Goal: Information Seeking & Learning: Learn about a topic

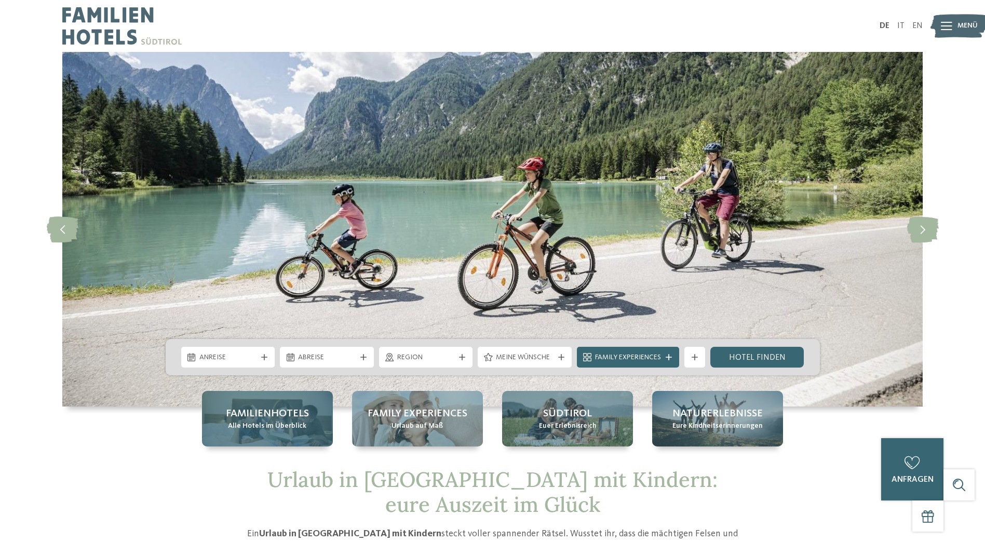
click at [286, 426] on span "Alle Hotels im Überblick" at bounding box center [267, 426] width 78 height 10
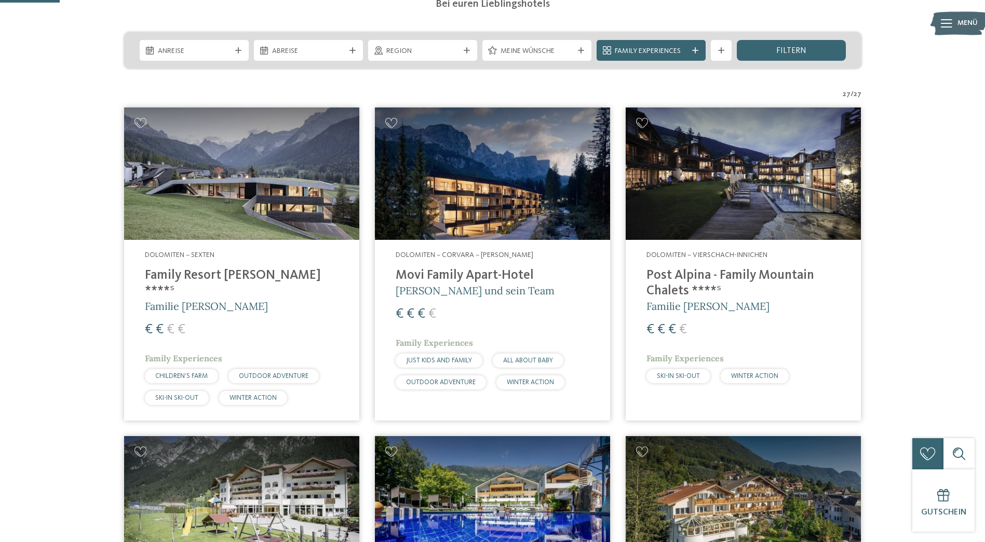
scroll to position [208, 0]
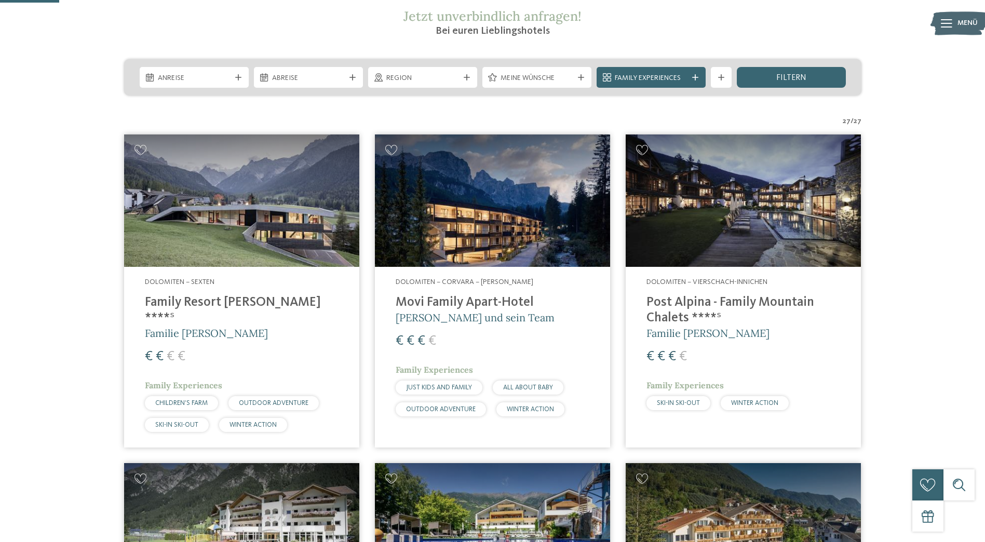
click at [227, 302] on h4 "Family Resort Rainer ****ˢ" at bounding box center [242, 310] width 194 height 31
click at [494, 298] on h4 "Movi Family Apart-Hotel" at bounding box center [493, 303] width 194 height 16
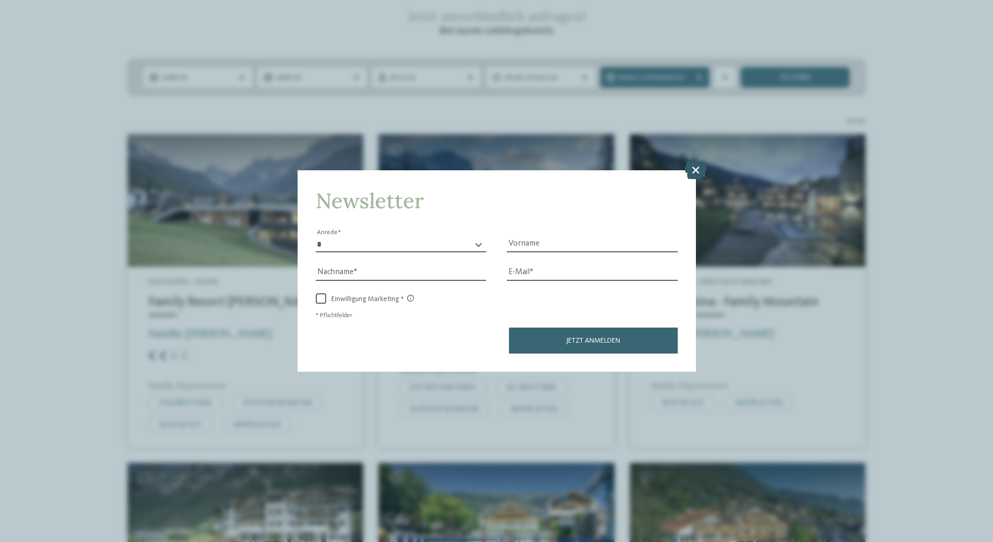
click at [698, 168] on icon at bounding box center [696, 169] width 22 height 18
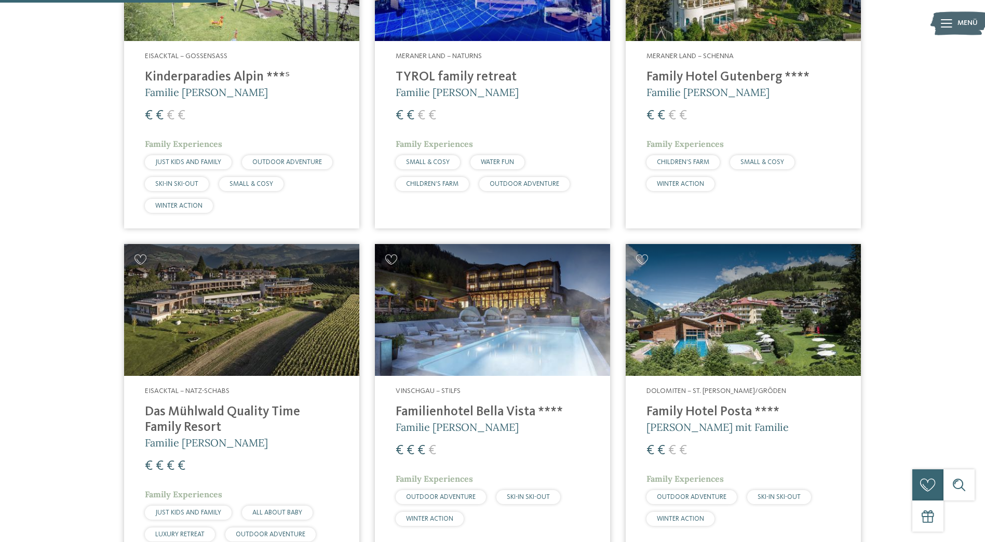
scroll to position [779, 0]
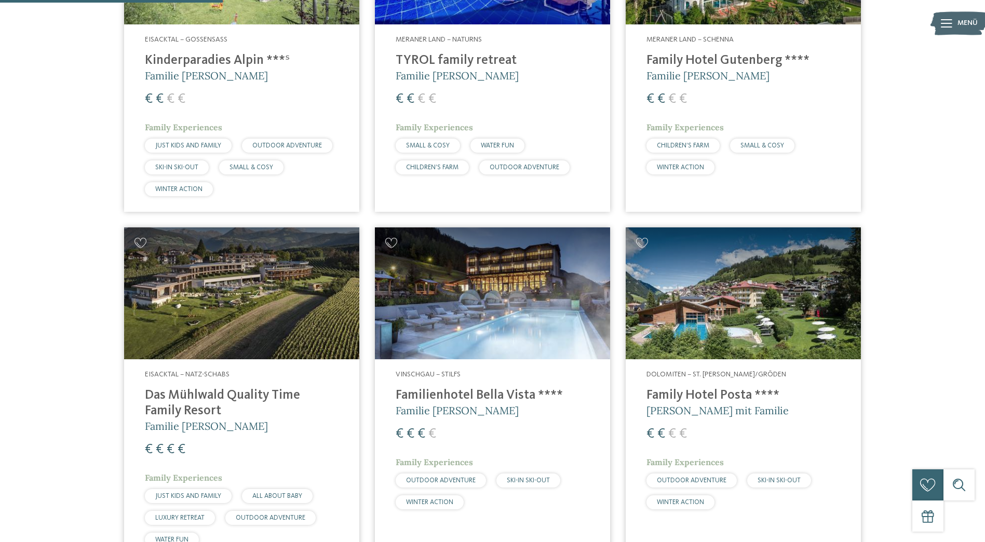
click at [526, 388] on h4 "Familienhotel Bella Vista ****" at bounding box center [493, 396] width 194 height 16
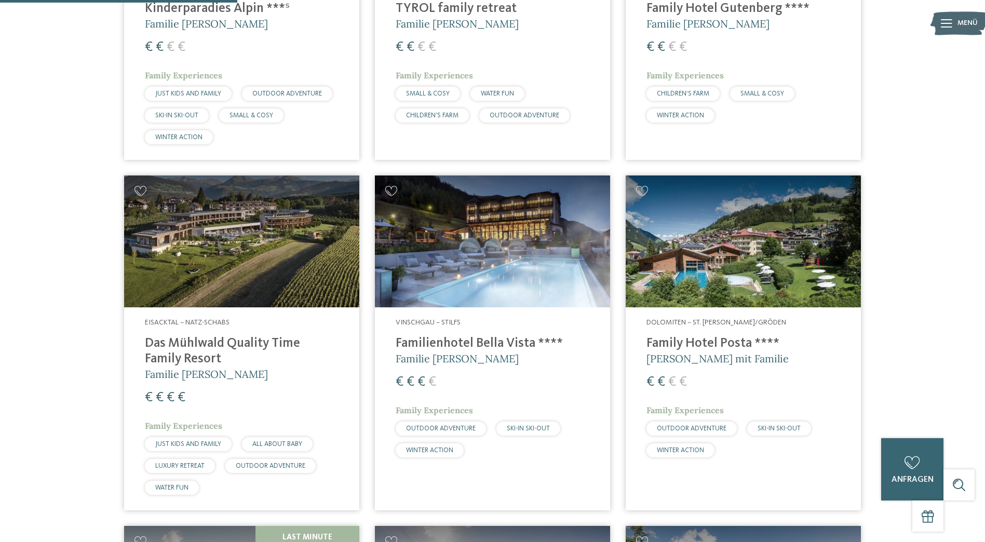
click at [757, 254] on img at bounding box center [743, 242] width 235 height 132
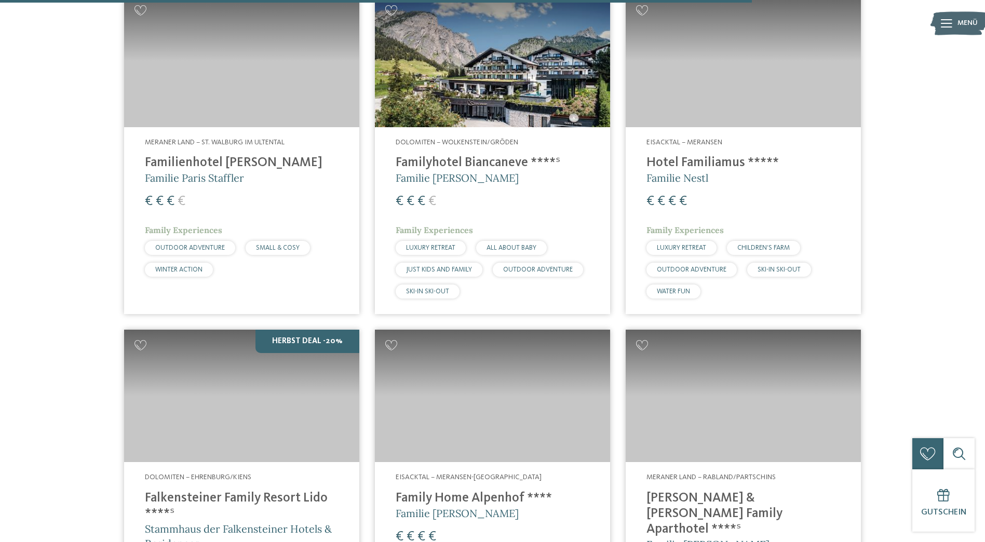
scroll to position [2753, 0]
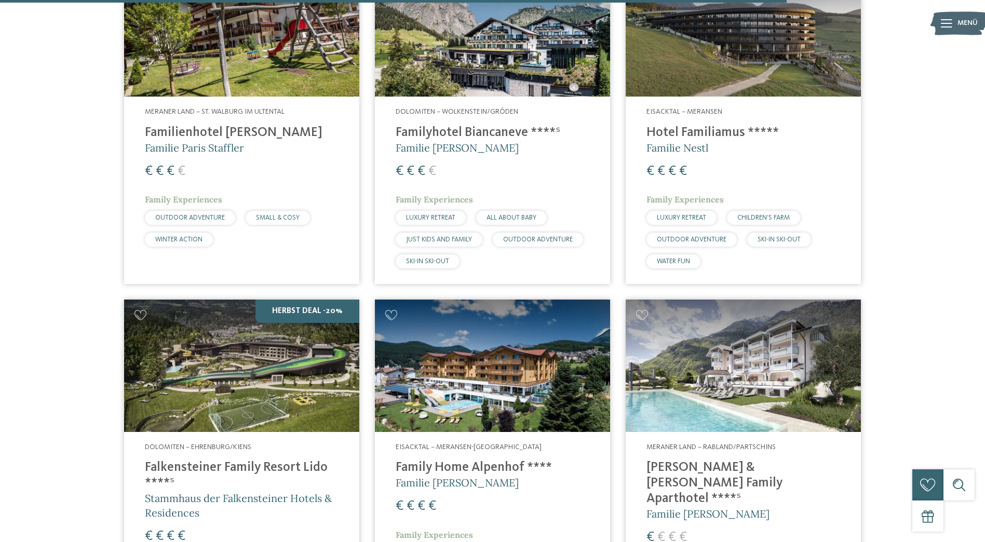
click at [268, 460] on h4 "Falkensteiner Family Resort Lido ****ˢ" at bounding box center [242, 475] width 194 height 31
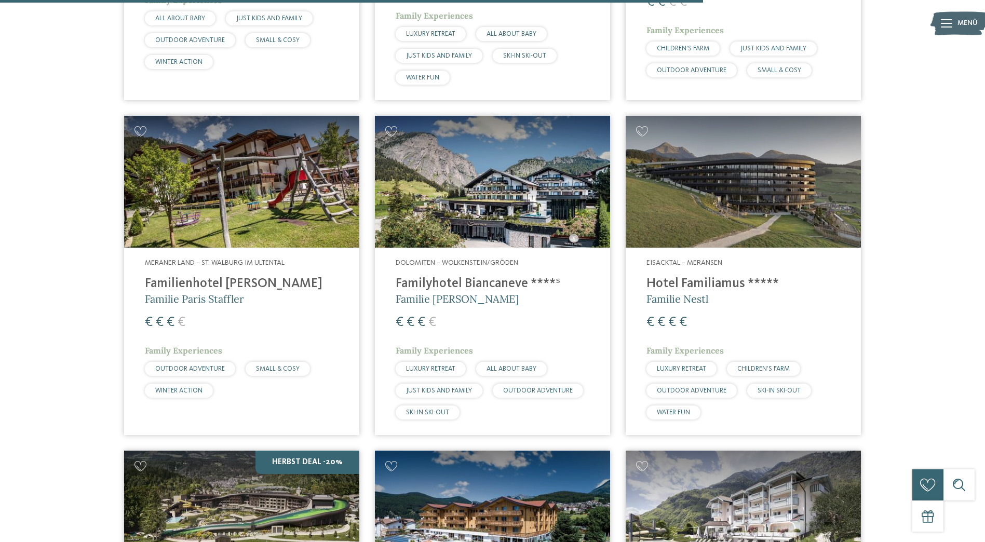
scroll to position [2441, 0]
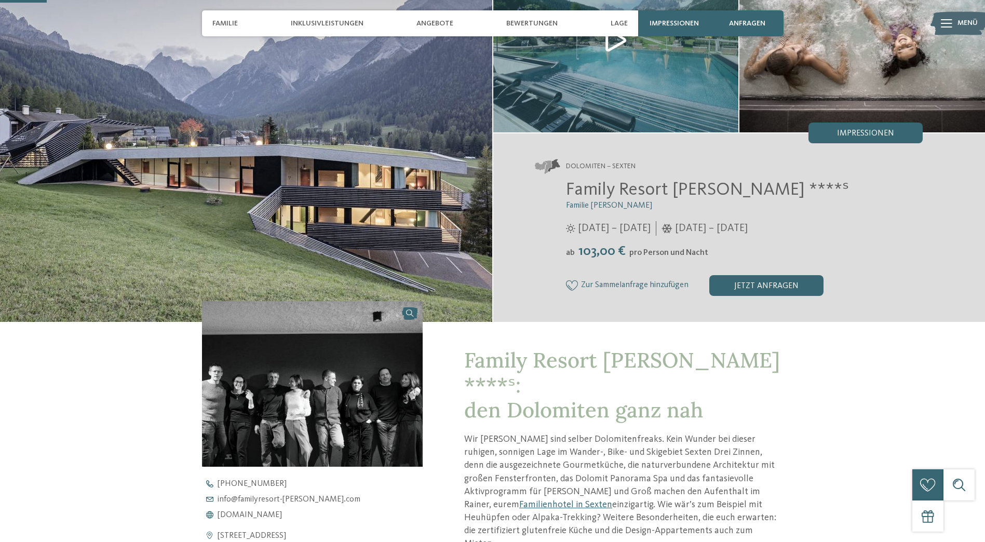
scroll to position [312, 0]
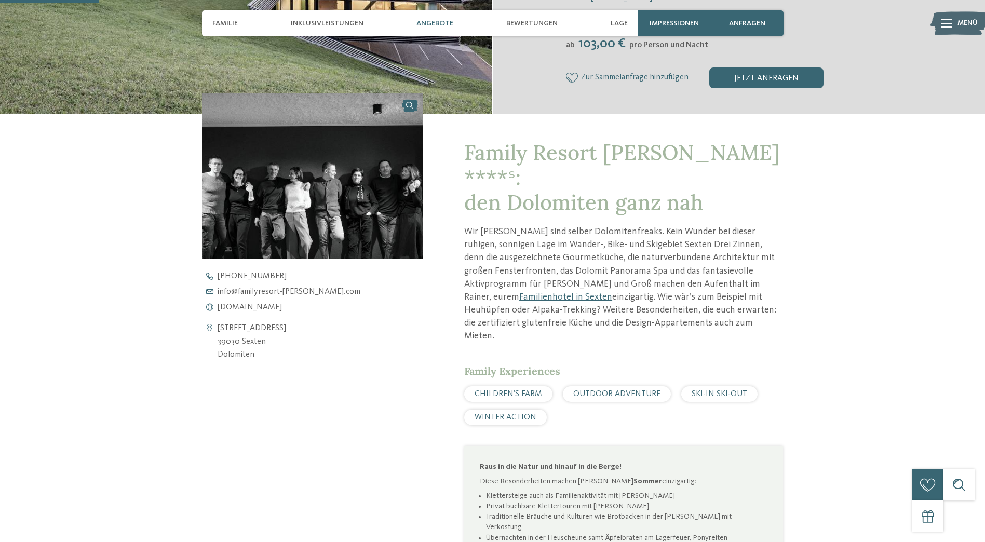
click at [428, 22] on span "Angebote" at bounding box center [435, 23] width 37 height 9
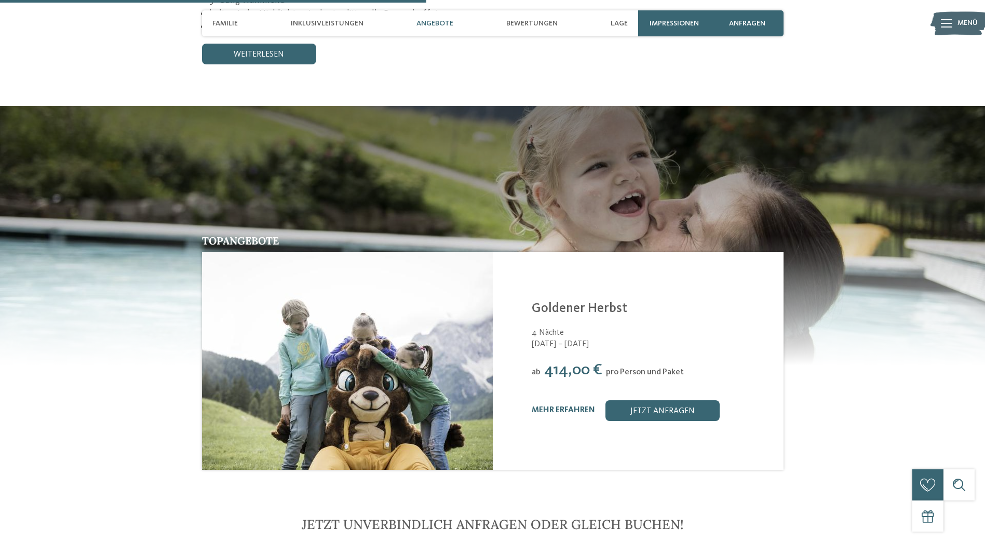
scroll to position [1378, 0]
click at [220, 22] on span "Familie" at bounding box center [224, 23] width 25 height 9
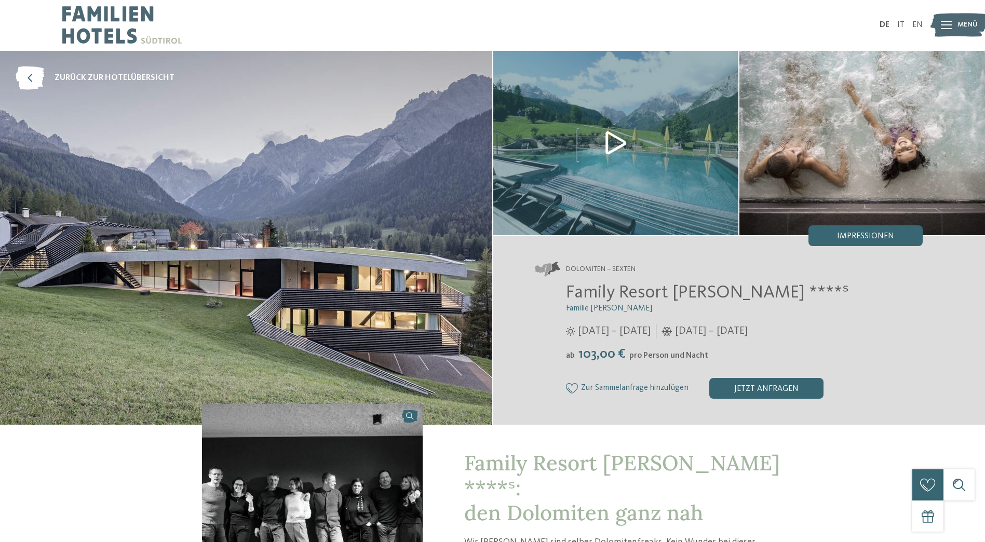
scroll to position [0, 0]
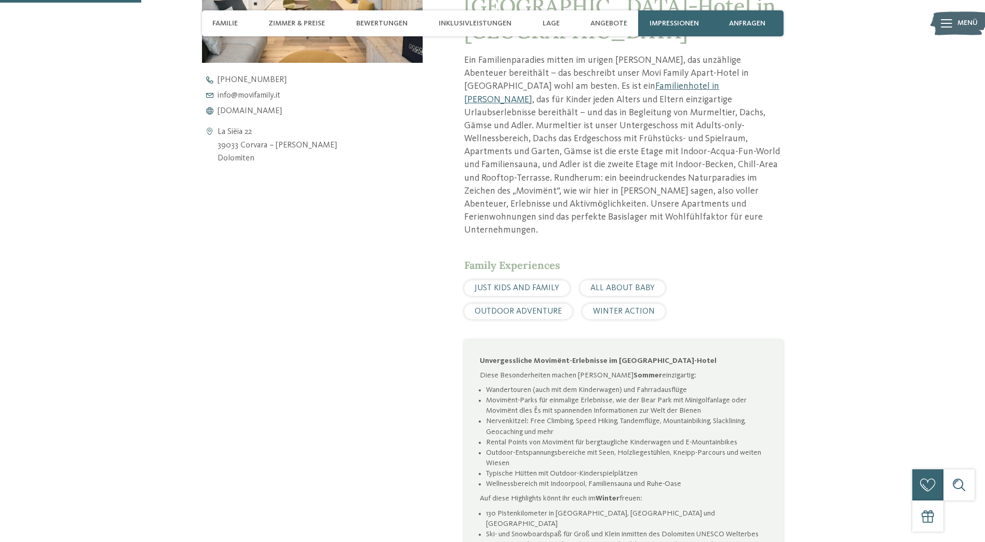
scroll to position [519, 0]
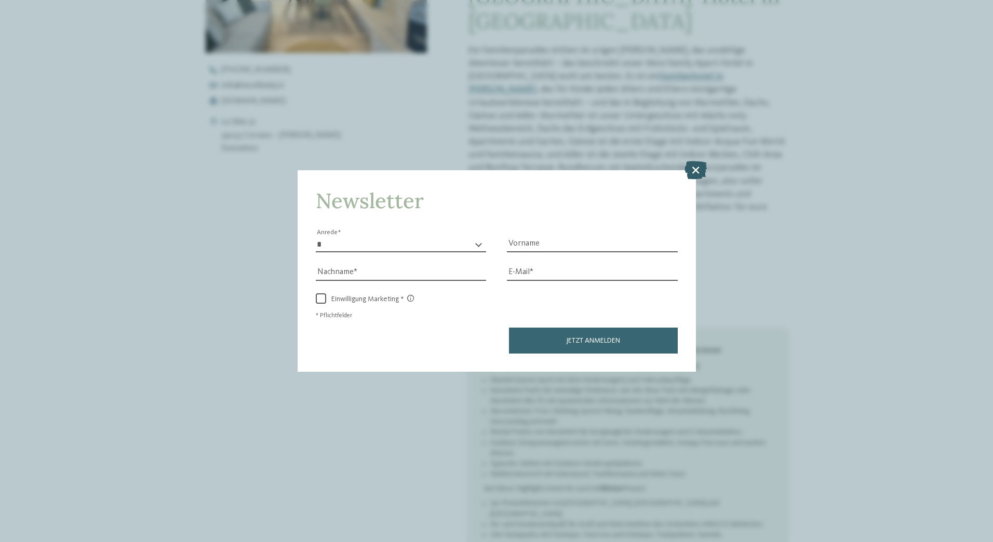
click at [695, 169] on icon at bounding box center [696, 169] width 22 height 18
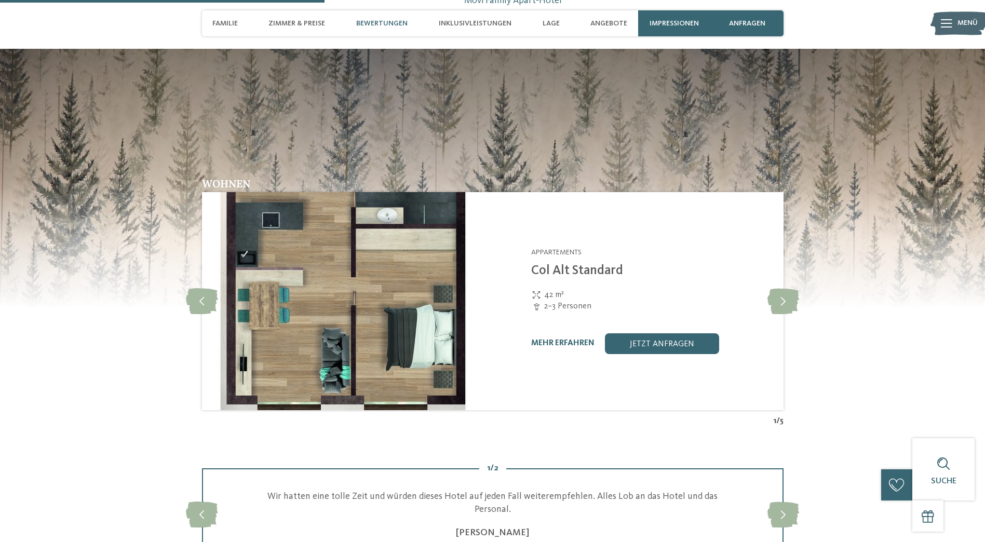
scroll to position [1195, 0]
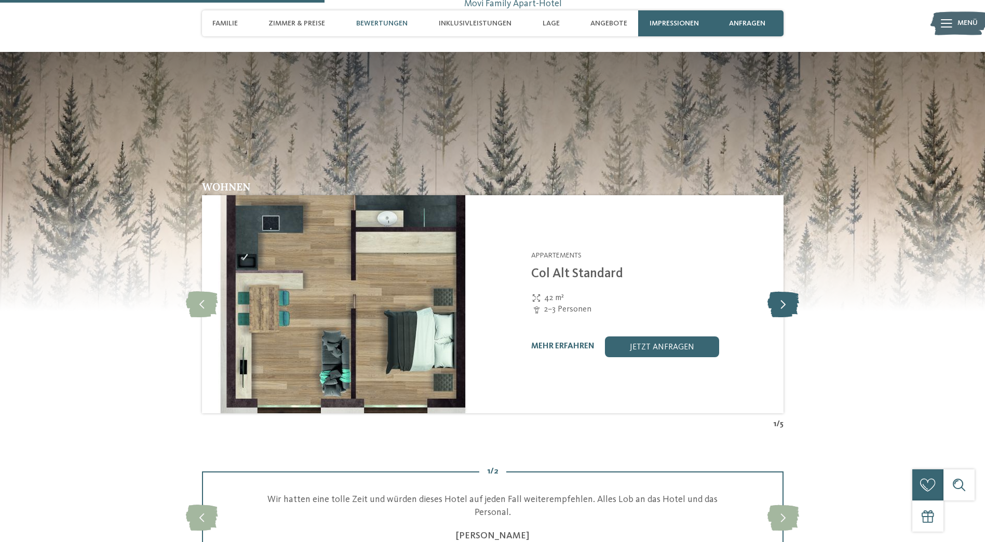
click at [789, 291] on icon at bounding box center [784, 304] width 32 height 26
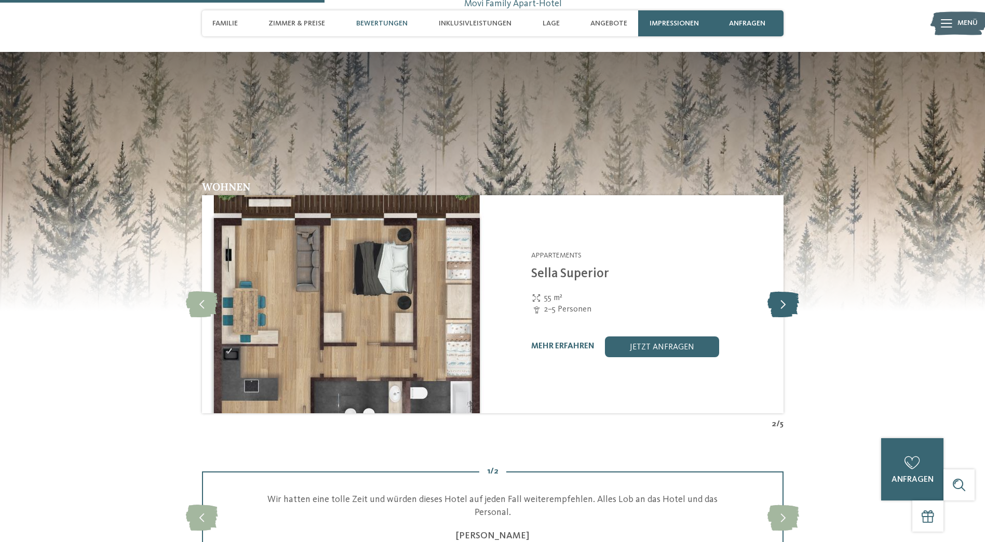
click at [785, 291] on icon at bounding box center [784, 304] width 32 height 26
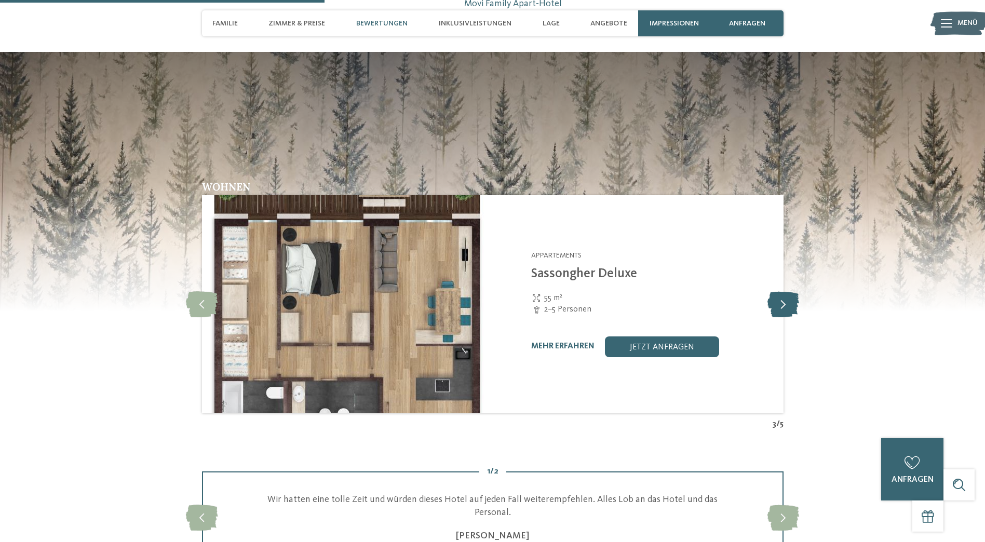
click at [785, 291] on icon at bounding box center [784, 304] width 32 height 26
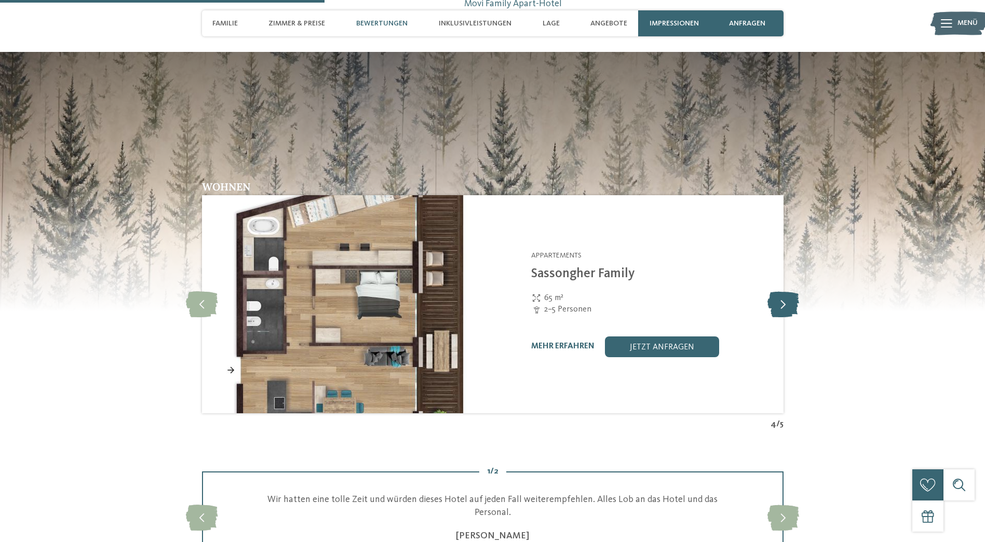
click at [785, 291] on icon at bounding box center [784, 304] width 32 height 26
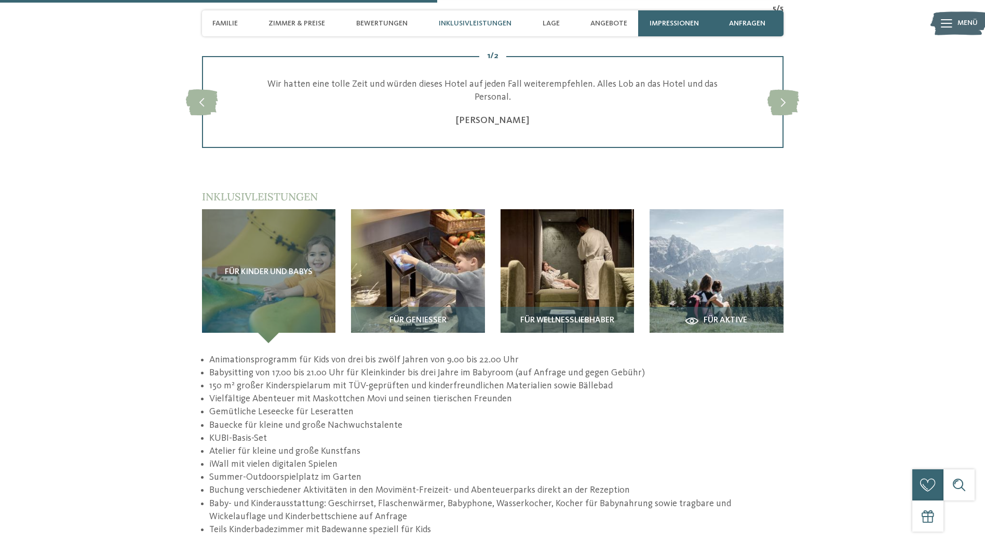
scroll to position [1298, 0]
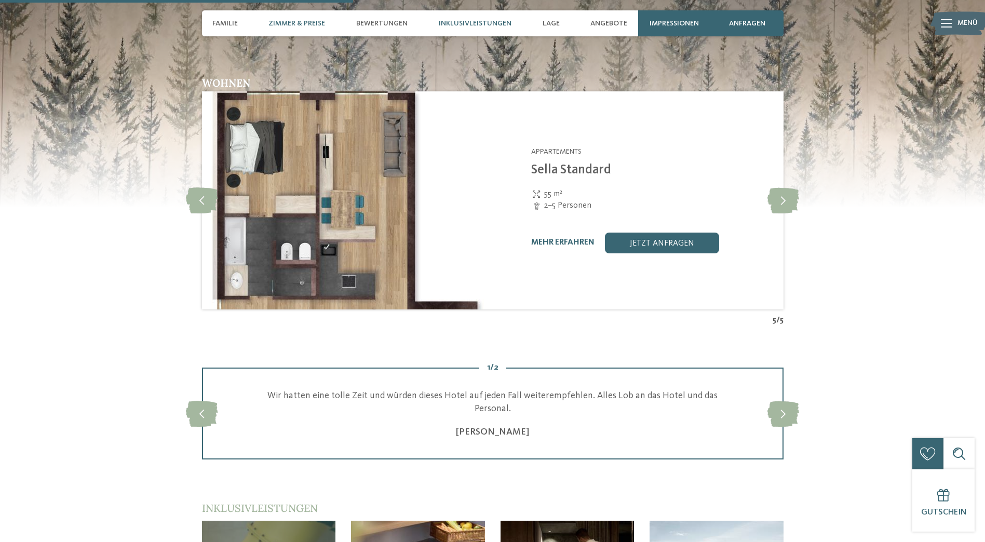
click at [455, 23] on span "Inklusivleistungen" at bounding box center [475, 23] width 73 height 9
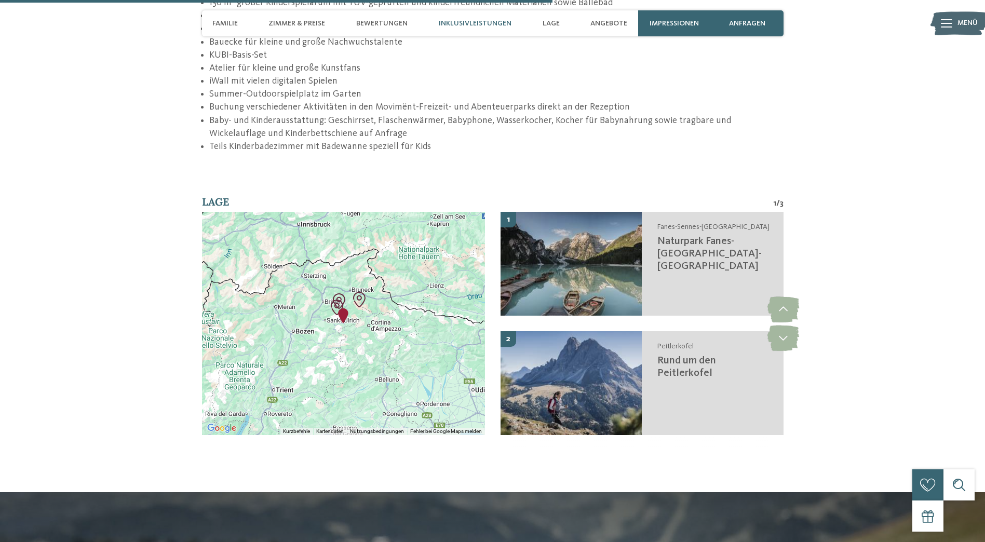
scroll to position [1993, 0]
click at [785, 297] on icon at bounding box center [784, 310] width 32 height 26
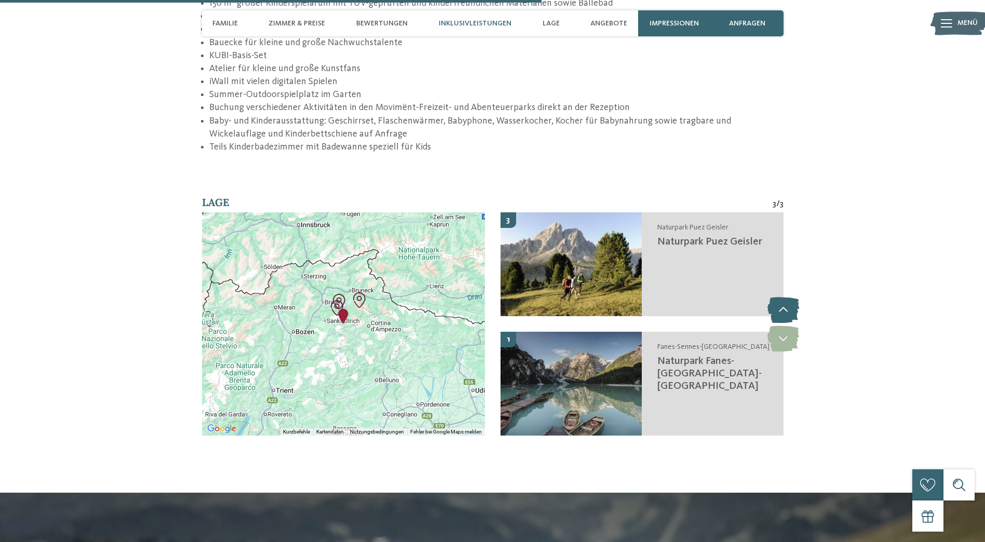
click at [785, 297] on icon at bounding box center [784, 310] width 32 height 26
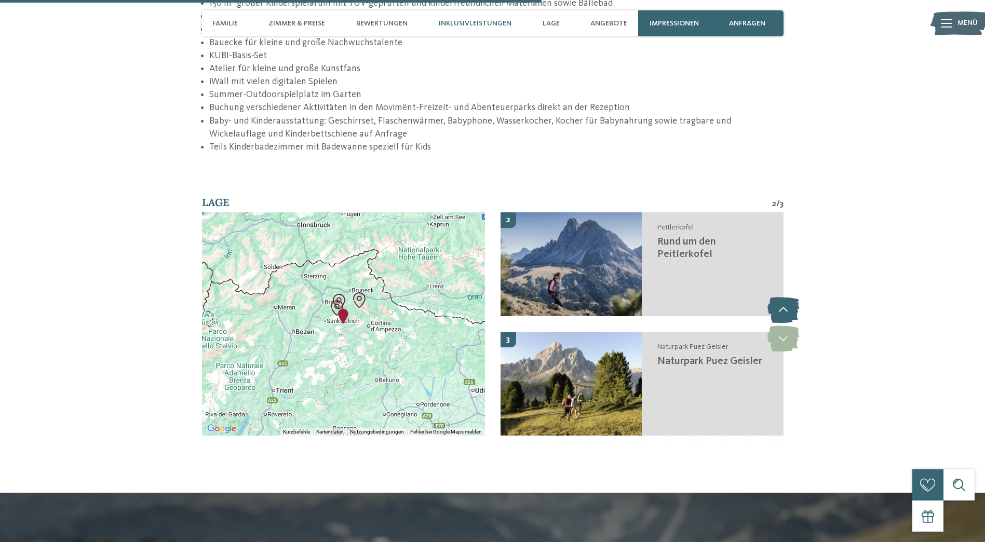
click at [785, 297] on icon at bounding box center [784, 310] width 32 height 26
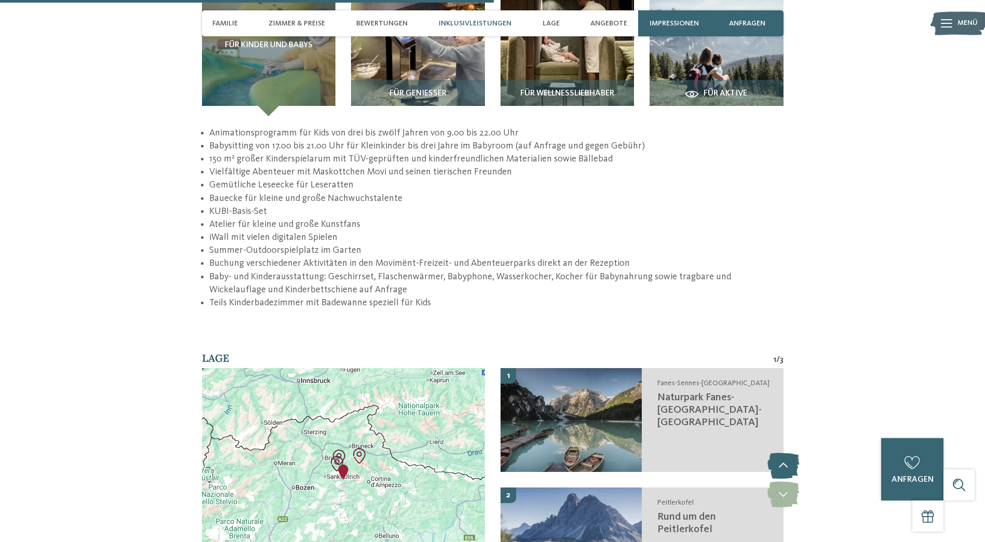
scroll to position [1785, 0]
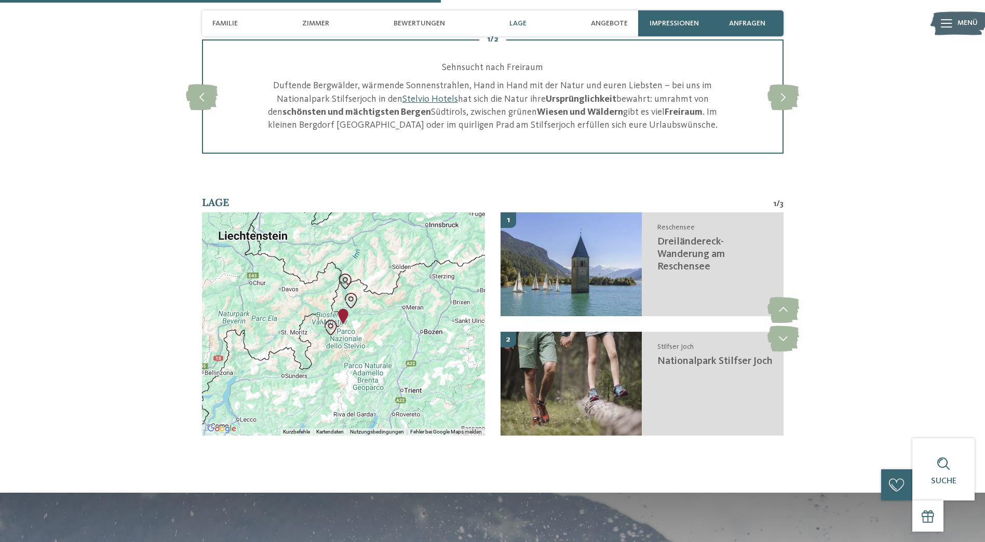
scroll to position [1402, 0]
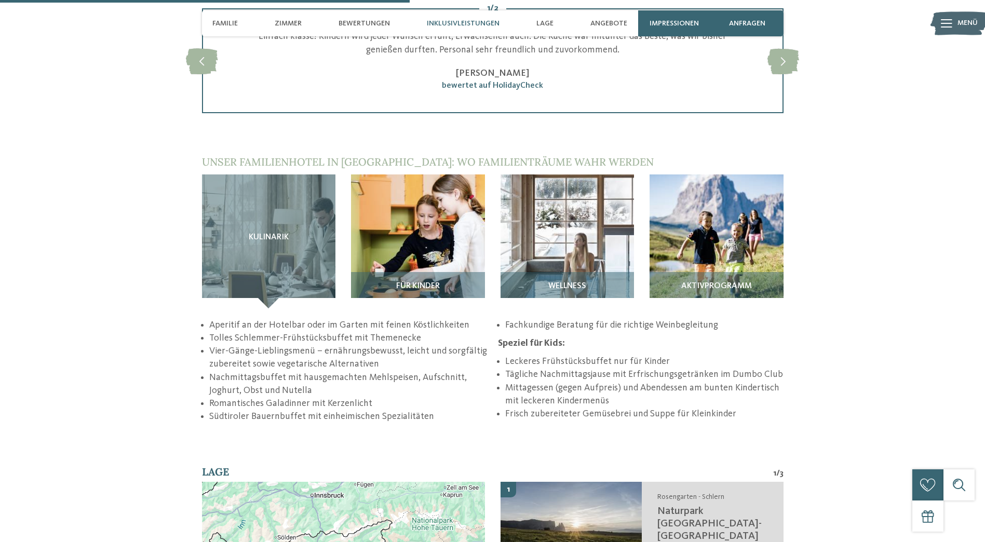
scroll to position [1662, 0]
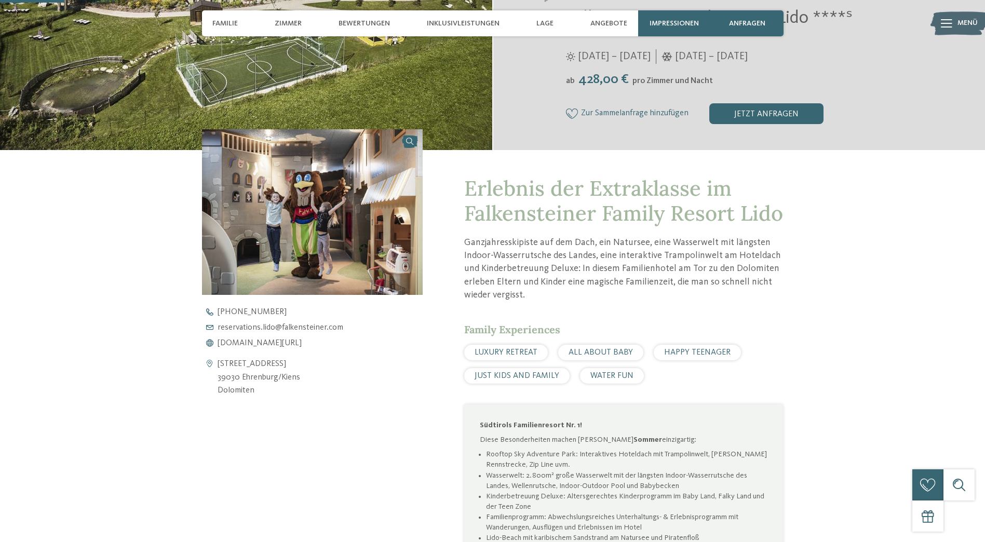
scroll to position [208, 0]
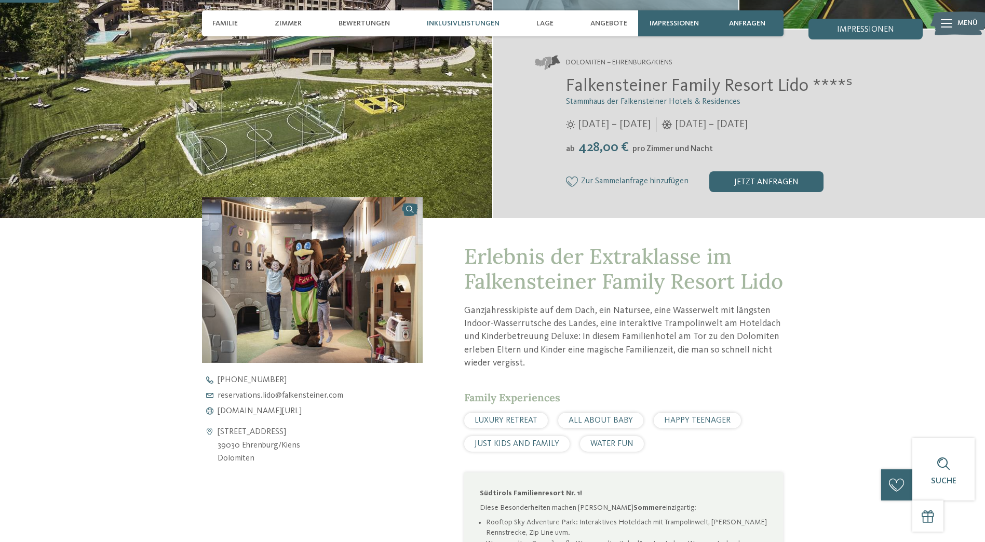
click at [487, 24] on span "Inklusivleistungen" at bounding box center [463, 23] width 73 height 9
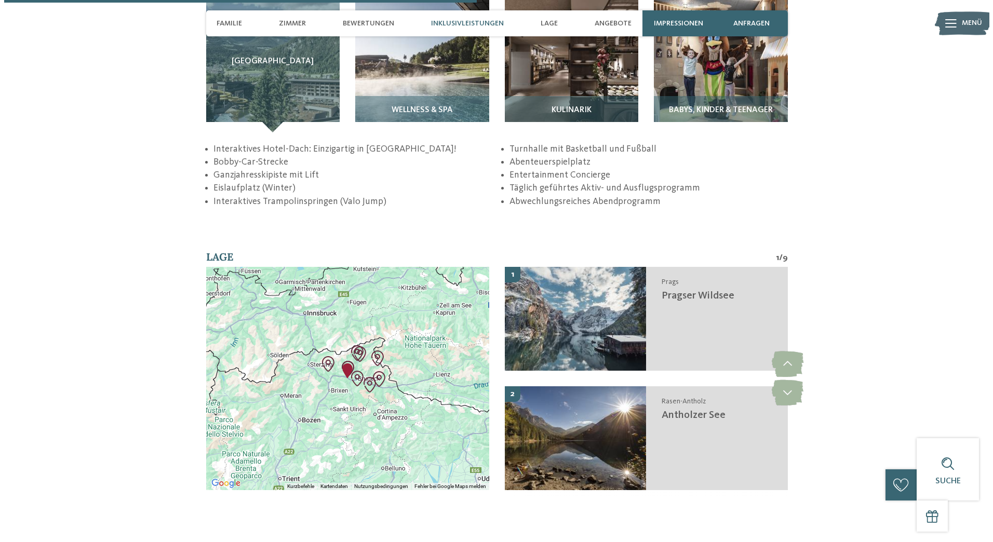
scroll to position [1671, 0]
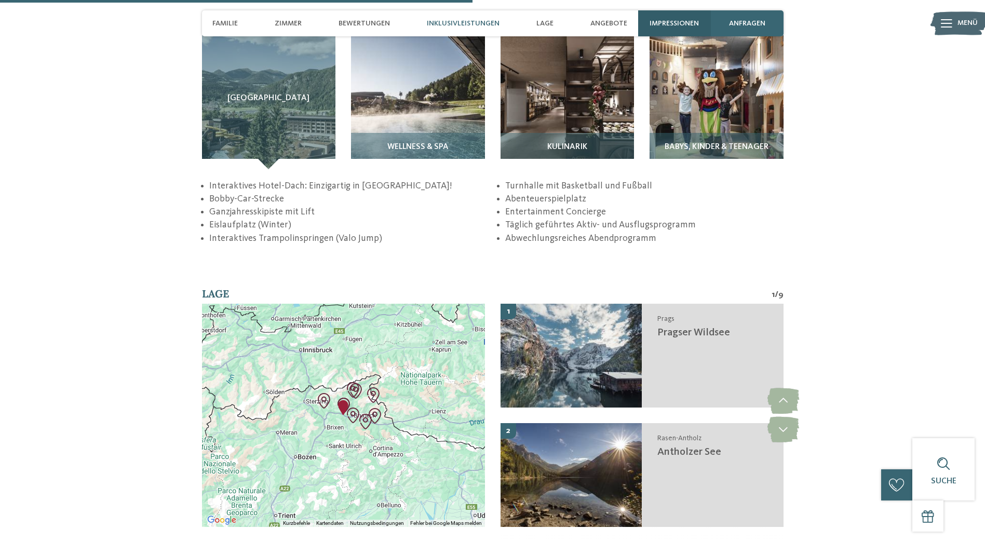
click at [669, 22] on span "Impressionen" at bounding box center [674, 23] width 49 height 9
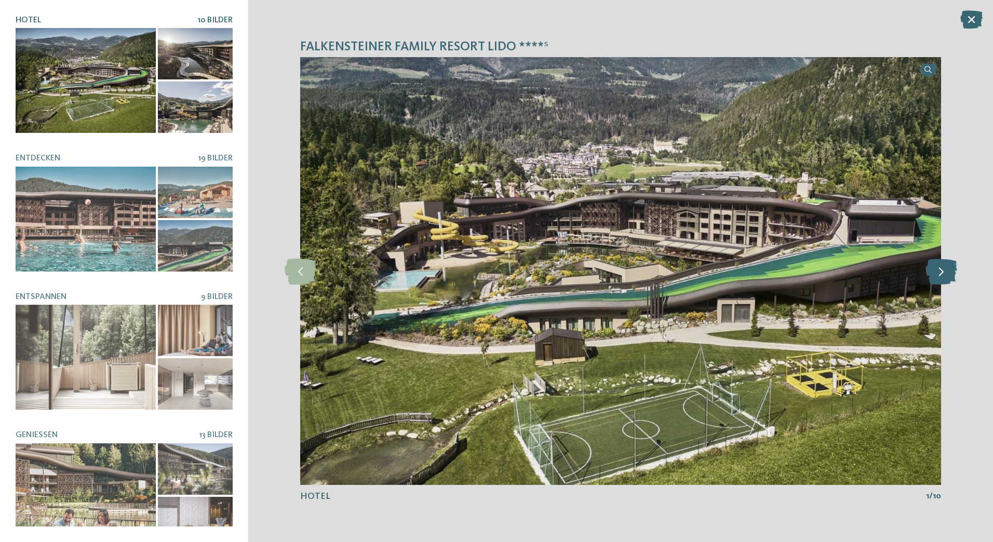
click at [943, 270] on icon at bounding box center [942, 271] width 32 height 26
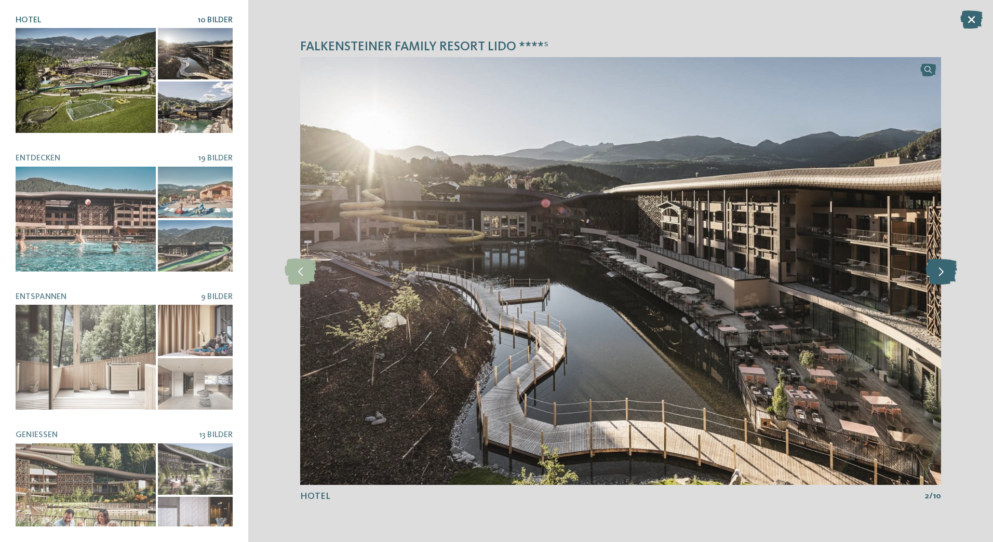
click at [943, 270] on icon at bounding box center [942, 271] width 32 height 26
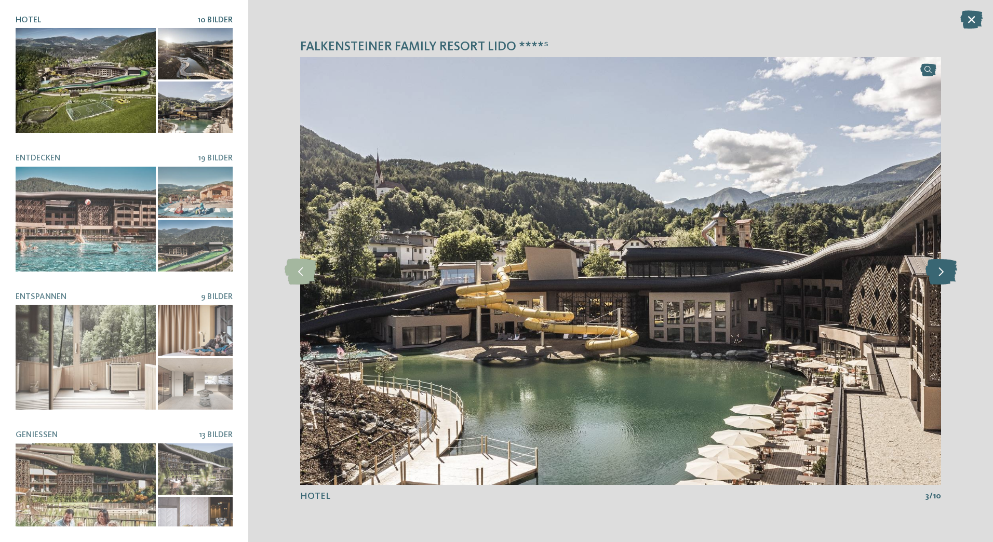
click at [943, 270] on icon at bounding box center [942, 271] width 32 height 26
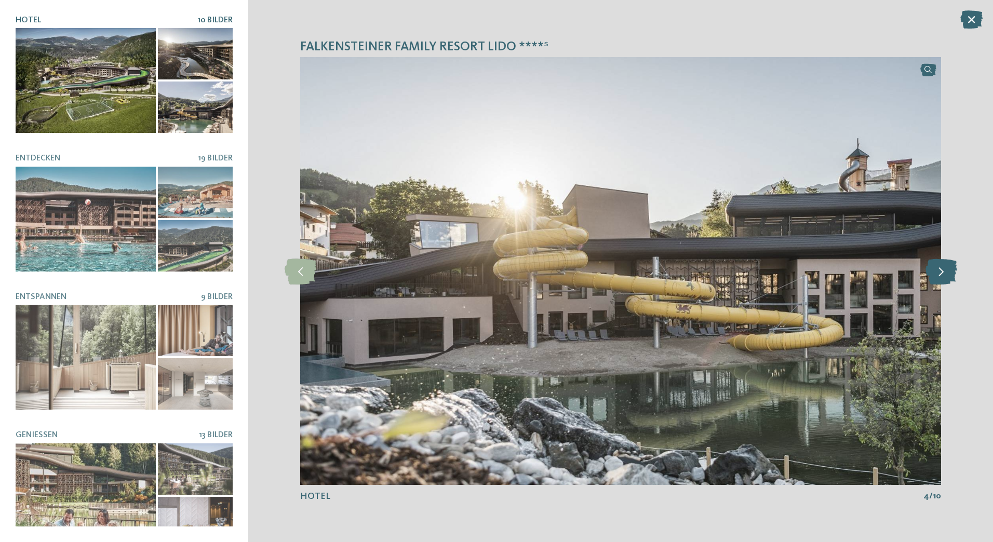
click at [943, 270] on icon at bounding box center [942, 271] width 32 height 26
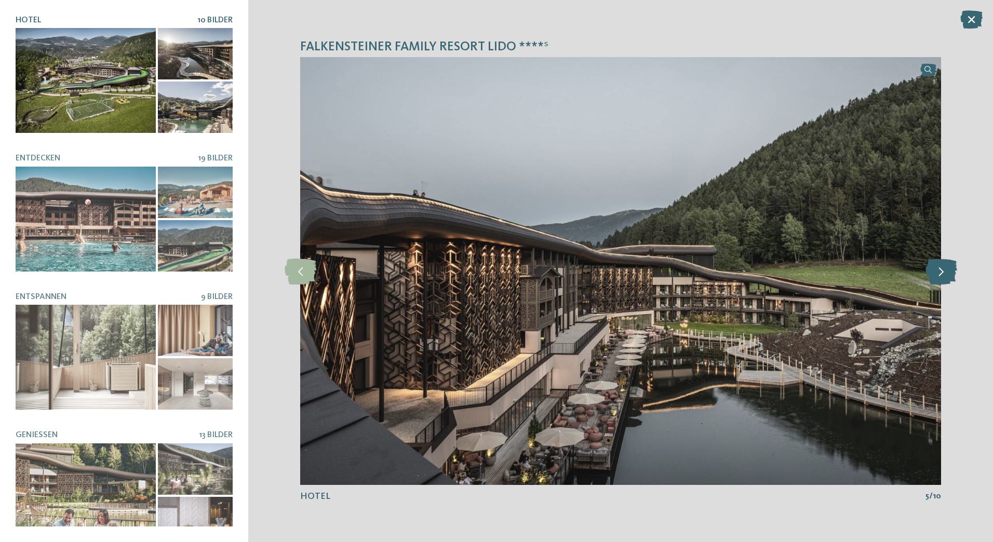
click at [943, 270] on icon at bounding box center [942, 271] width 32 height 26
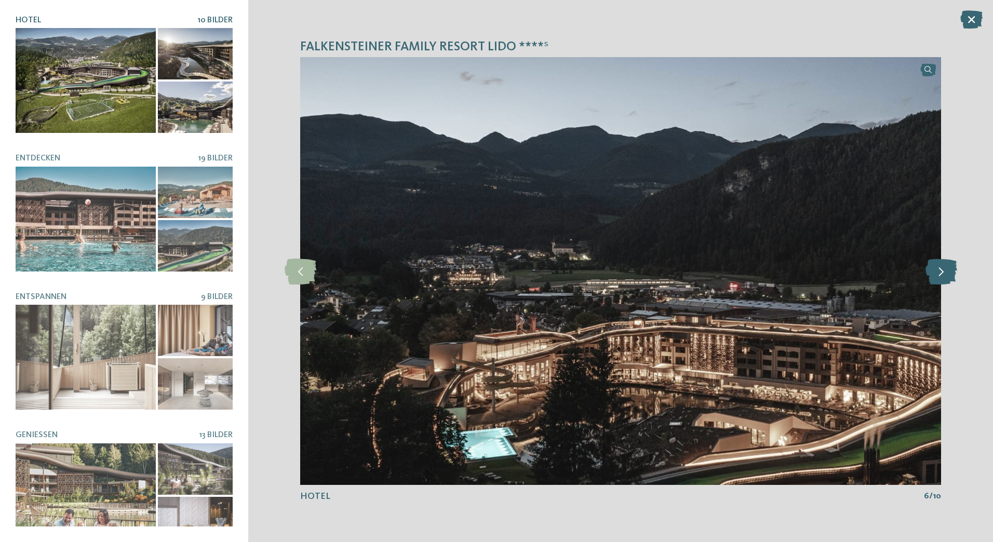
click at [943, 270] on icon at bounding box center [942, 271] width 32 height 26
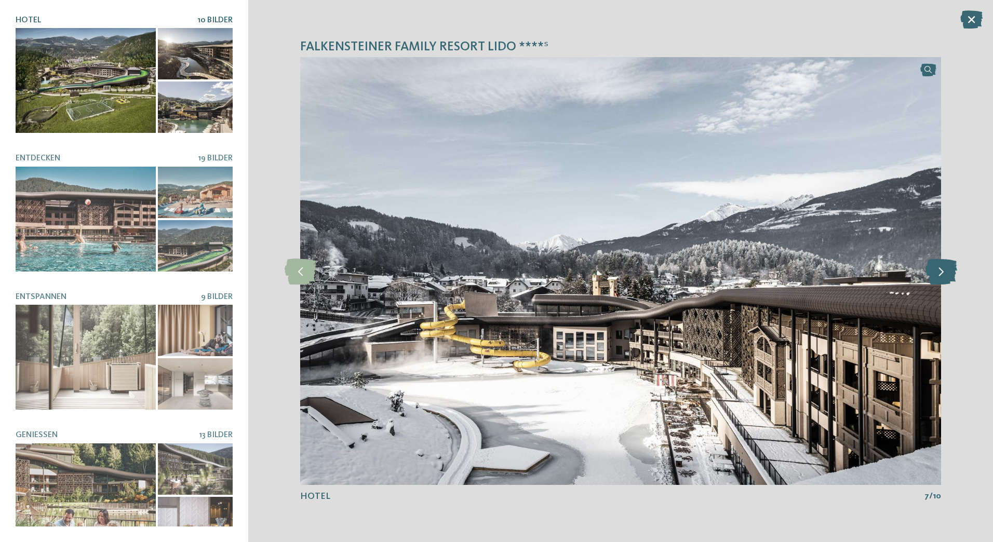
click at [943, 270] on icon at bounding box center [942, 271] width 32 height 26
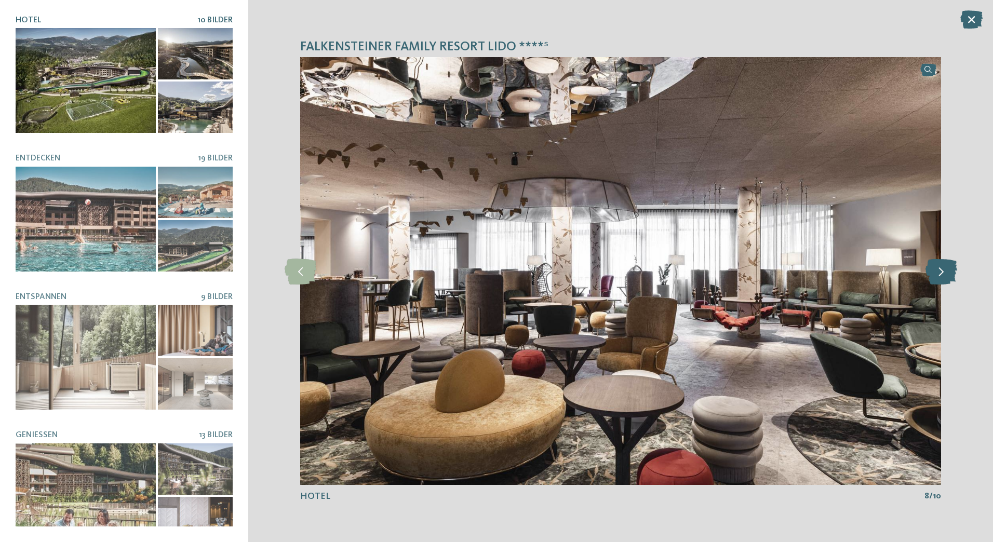
click at [943, 270] on icon at bounding box center [942, 271] width 32 height 26
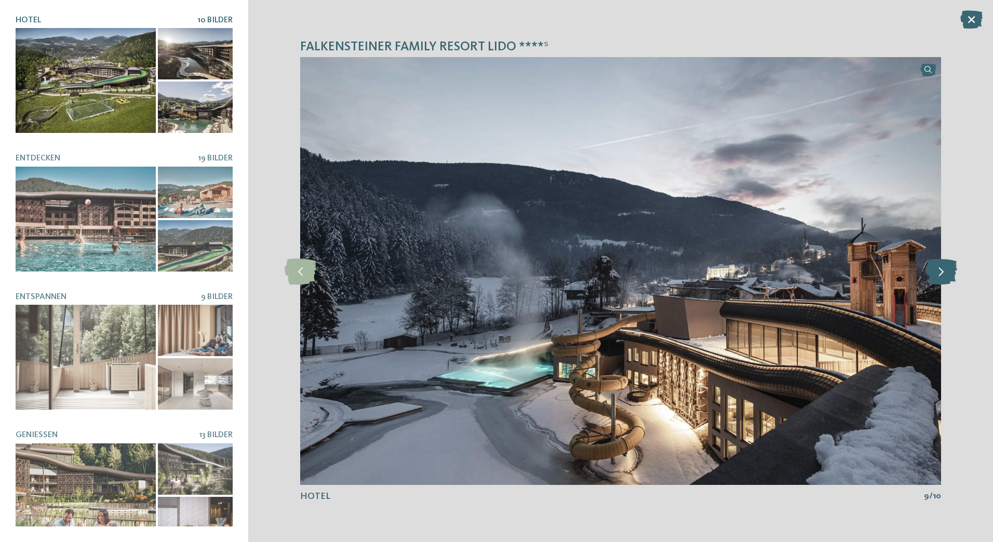
click at [943, 270] on icon at bounding box center [942, 271] width 32 height 26
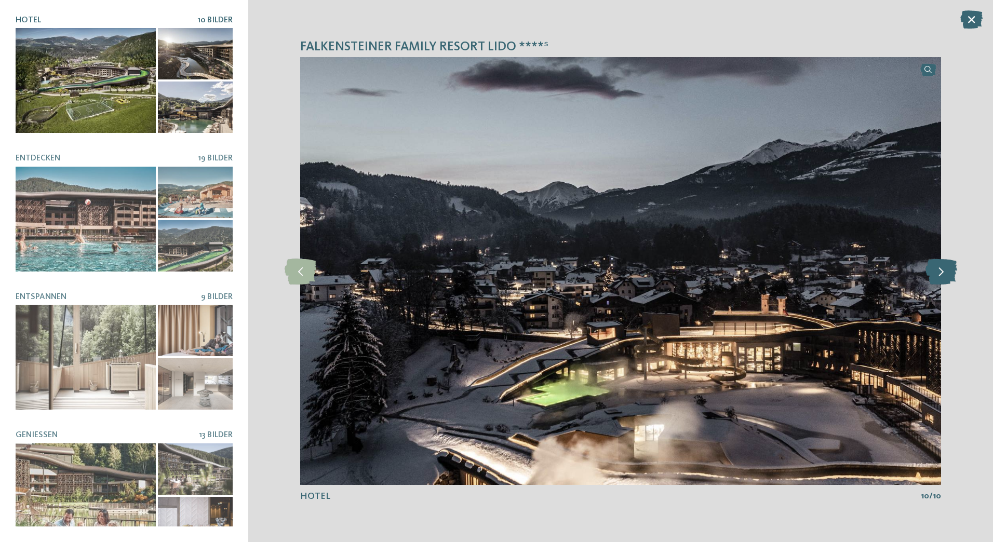
click at [943, 270] on icon at bounding box center [942, 271] width 32 height 26
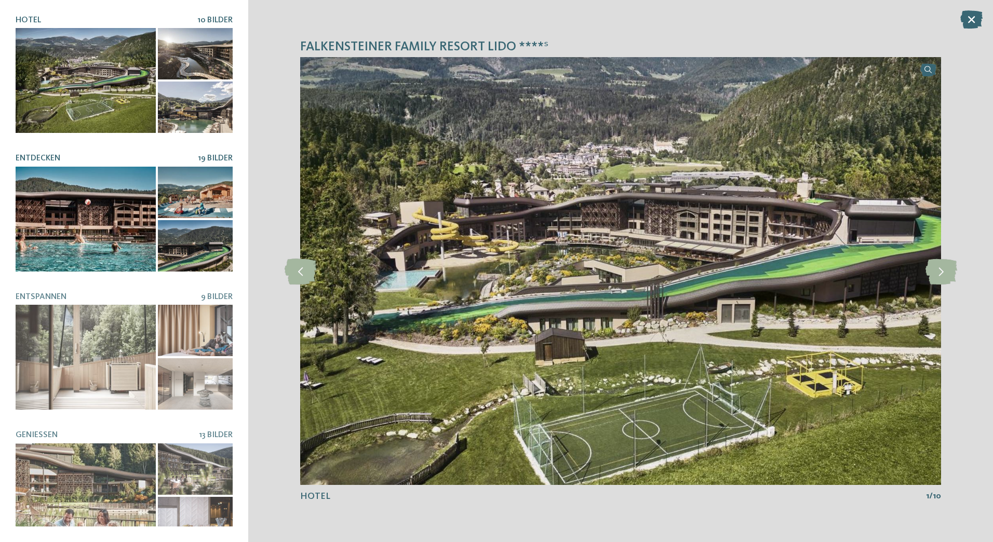
click at [158, 229] on div at bounding box center [195, 245] width 75 height 51
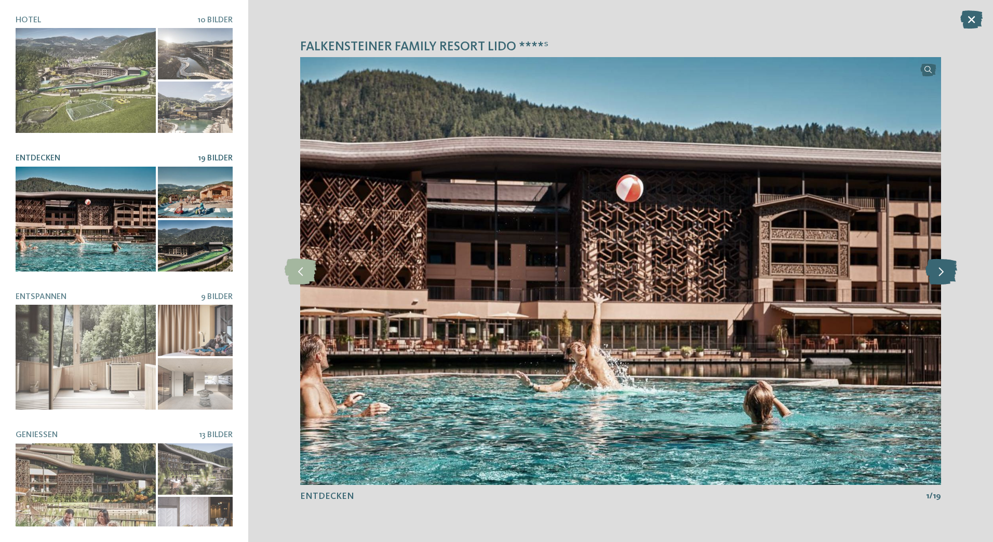
click at [944, 274] on icon at bounding box center [942, 271] width 32 height 26
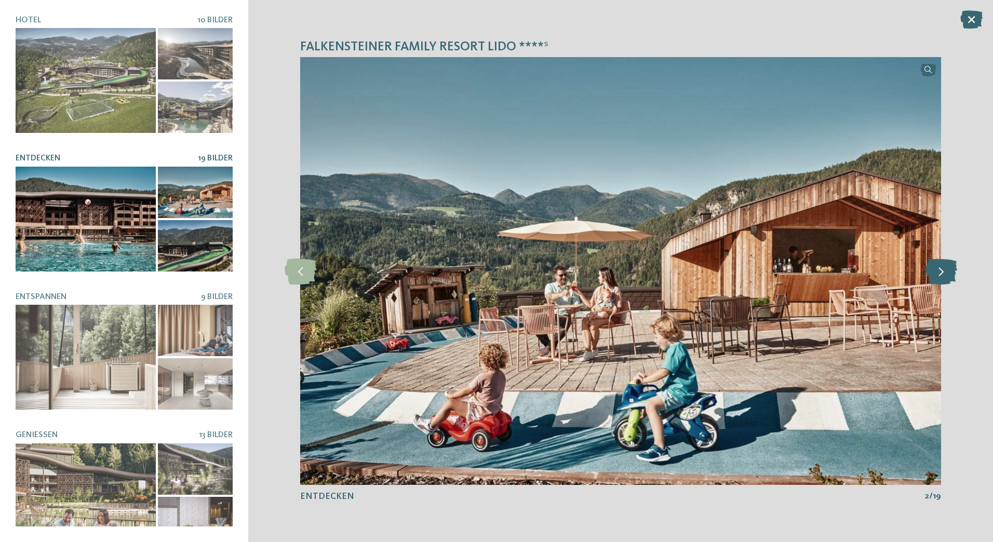
click at [944, 274] on icon at bounding box center [942, 271] width 32 height 26
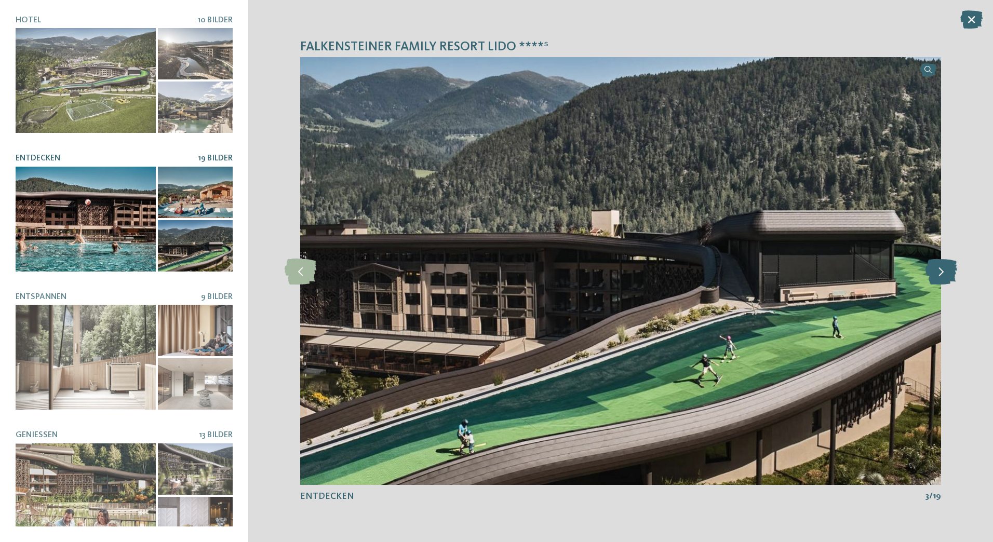
click at [944, 274] on icon at bounding box center [942, 271] width 32 height 26
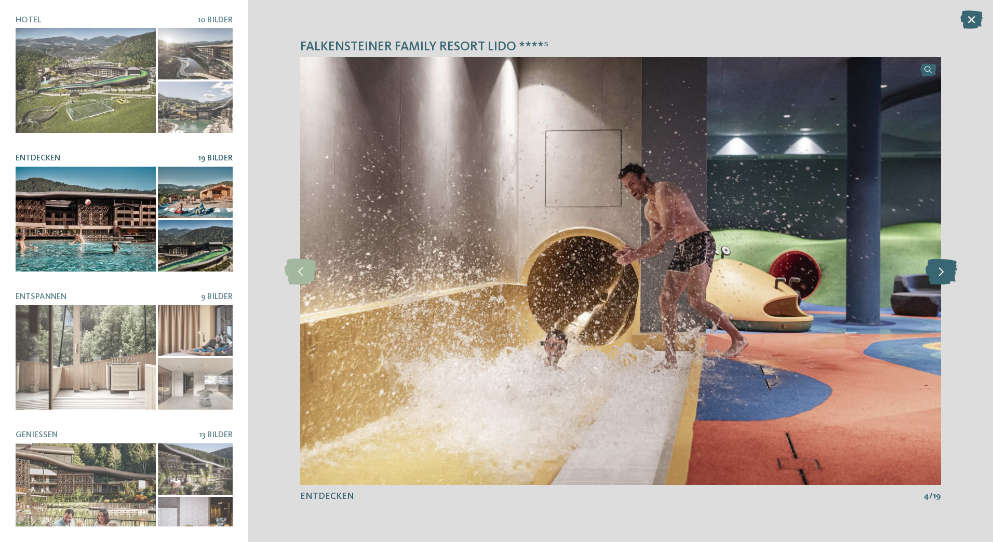
click at [944, 274] on icon at bounding box center [942, 271] width 32 height 26
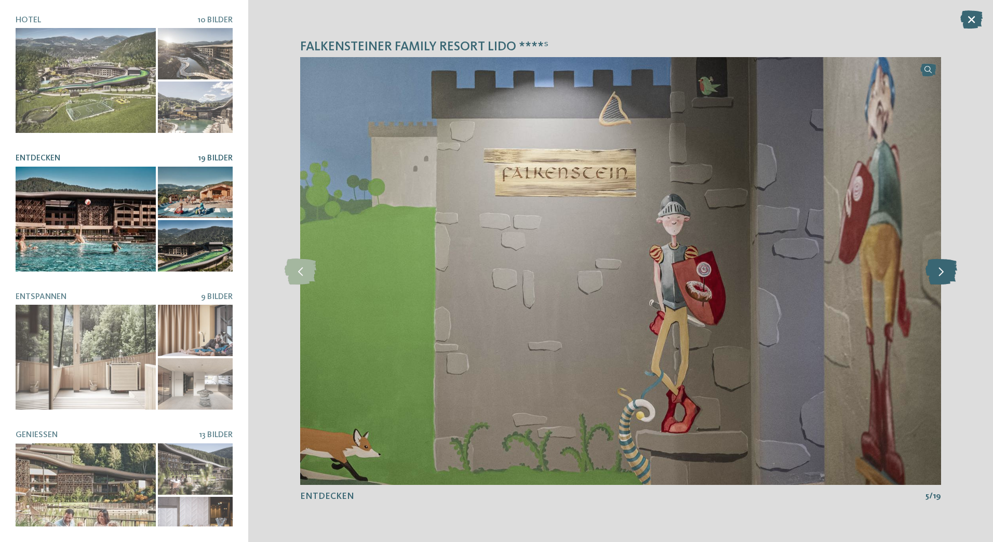
click at [944, 274] on icon at bounding box center [942, 271] width 32 height 26
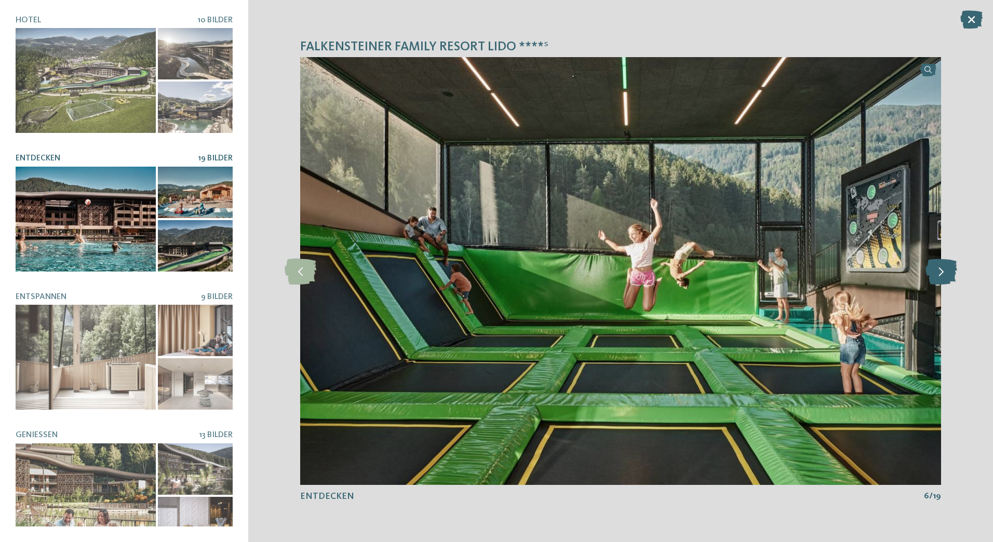
click at [944, 274] on icon at bounding box center [942, 271] width 32 height 26
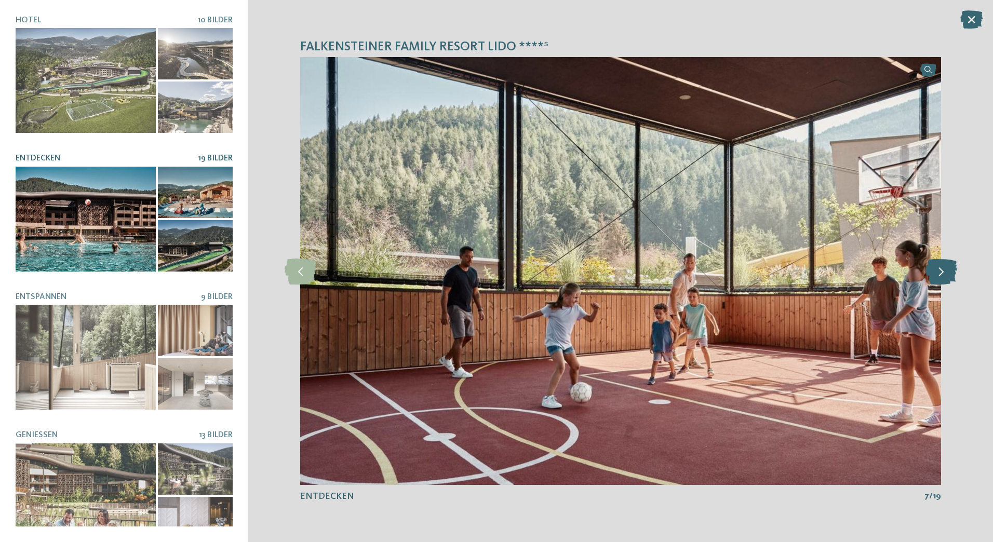
click at [944, 274] on icon at bounding box center [942, 271] width 32 height 26
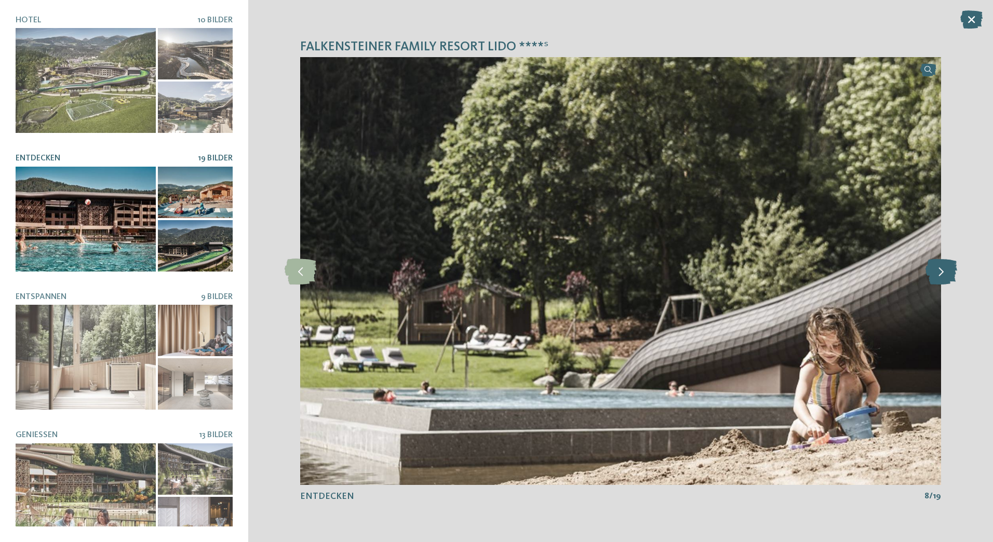
click at [944, 274] on icon at bounding box center [942, 271] width 32 height 26
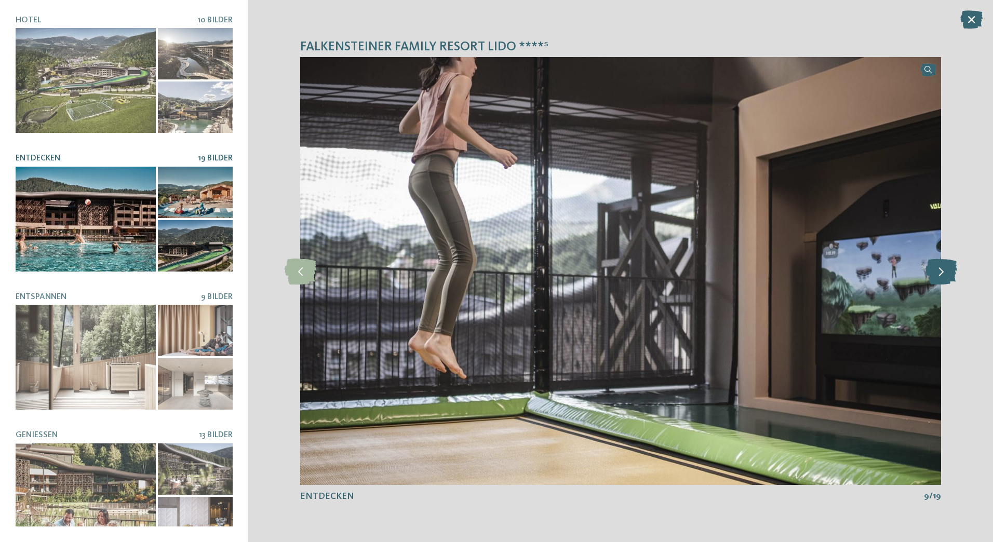
click at [944, 274] on icon at bounding box center [942, 271] width 32 height 26
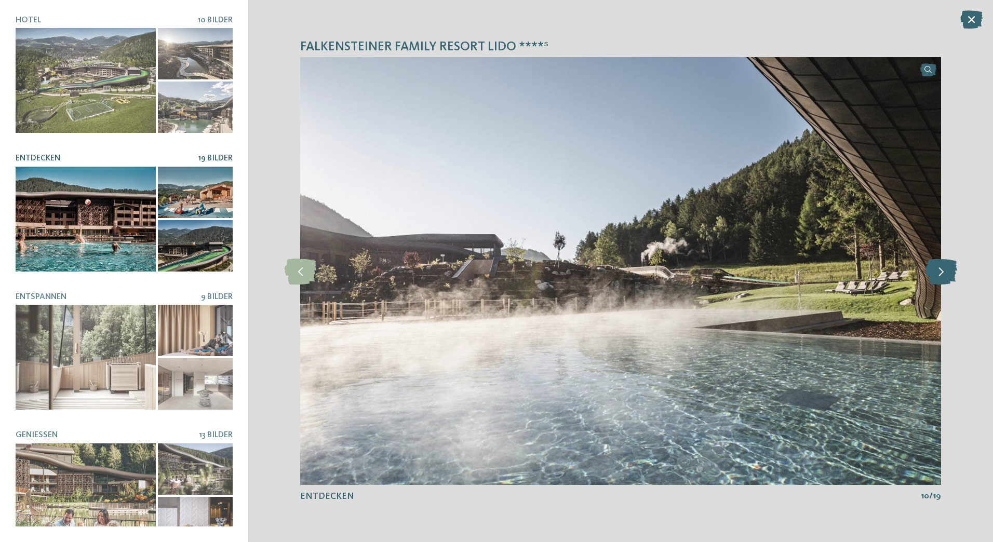
click at [944, 274] on icon at bounding box center [942, 271] width 32 height 26
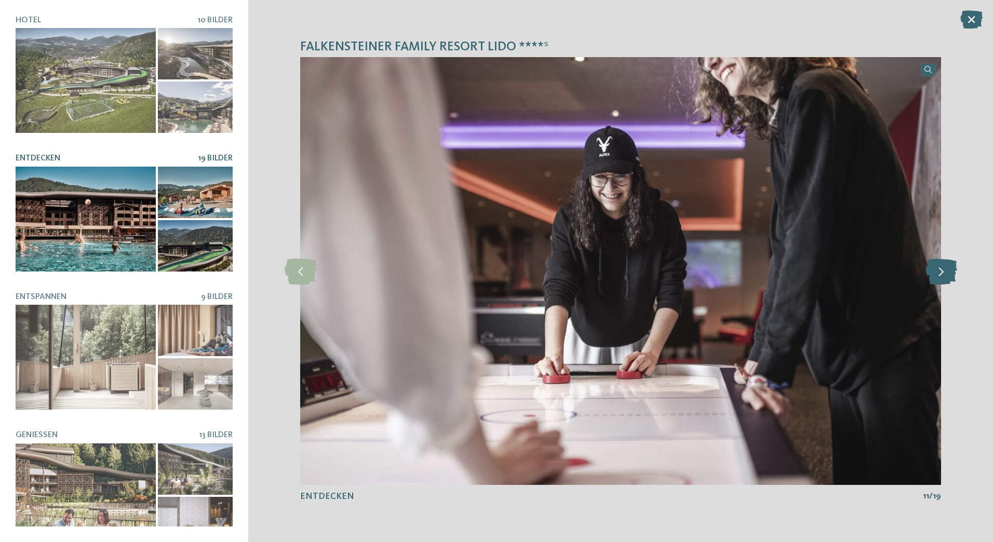
click at [944, 274] on icon at bounding box center [942, 271] width 32 height 26
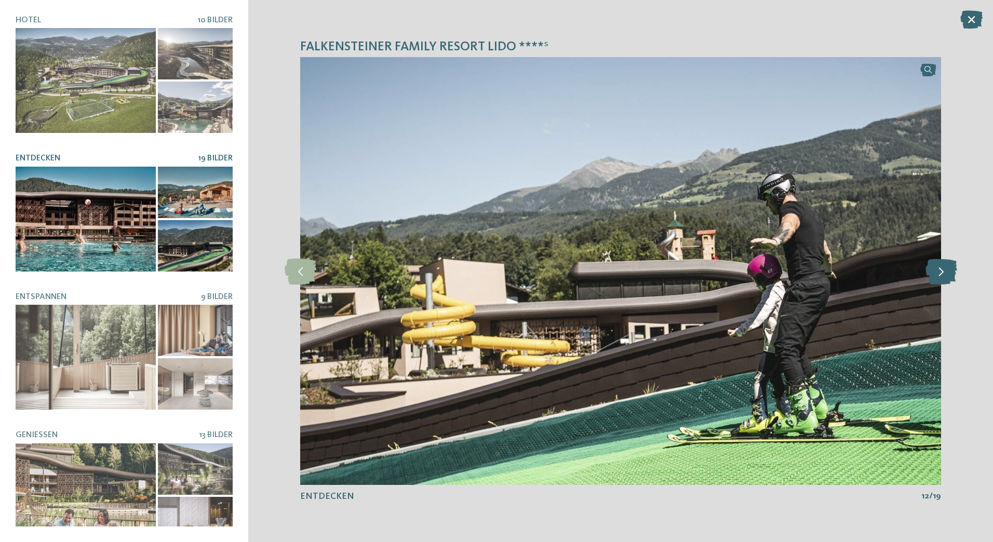
click at [944, 274] on icon at bounding box center [942, 271] width 32 height 26
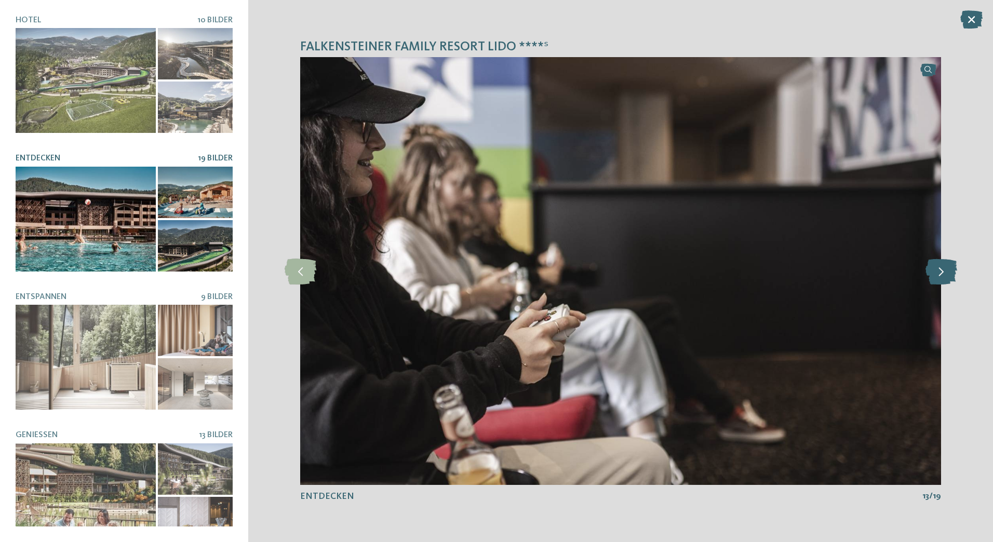
click at [944, 274] on icon at bounding box center [942, 271] width 32 height 26
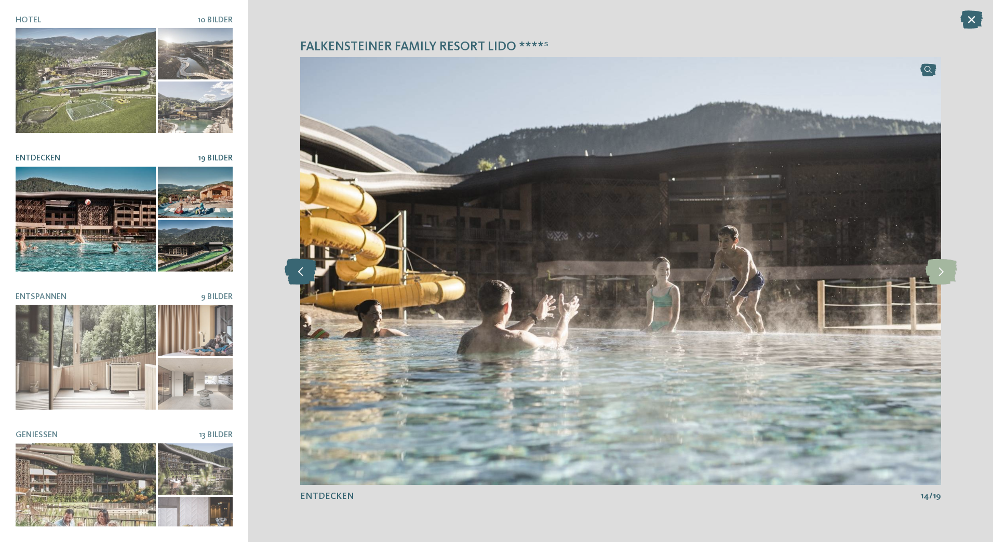
click at [303, 278] on icon at bounding box center [301, 271] width 32 height 26
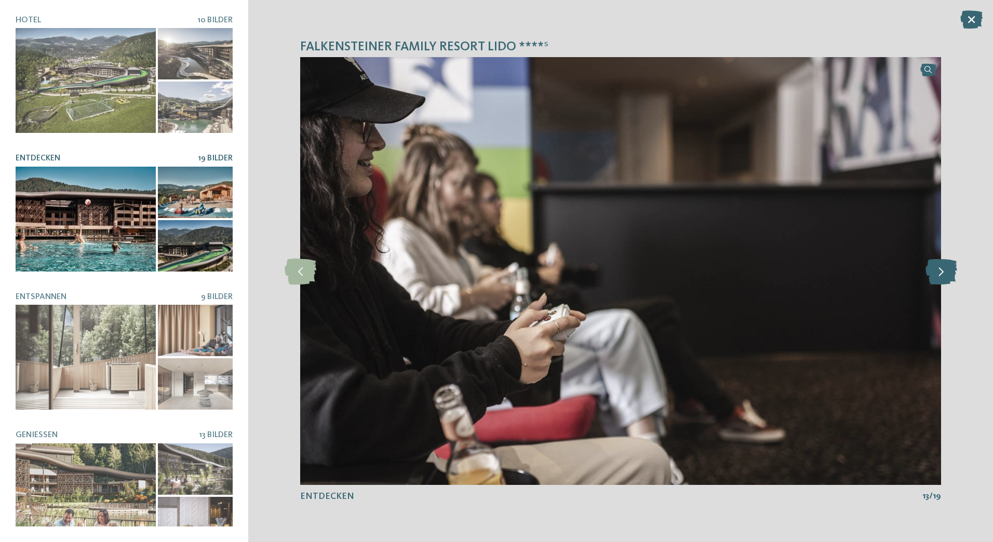
click at [946, 270] on icon at bounding box center [942, 271] width 32 height 26
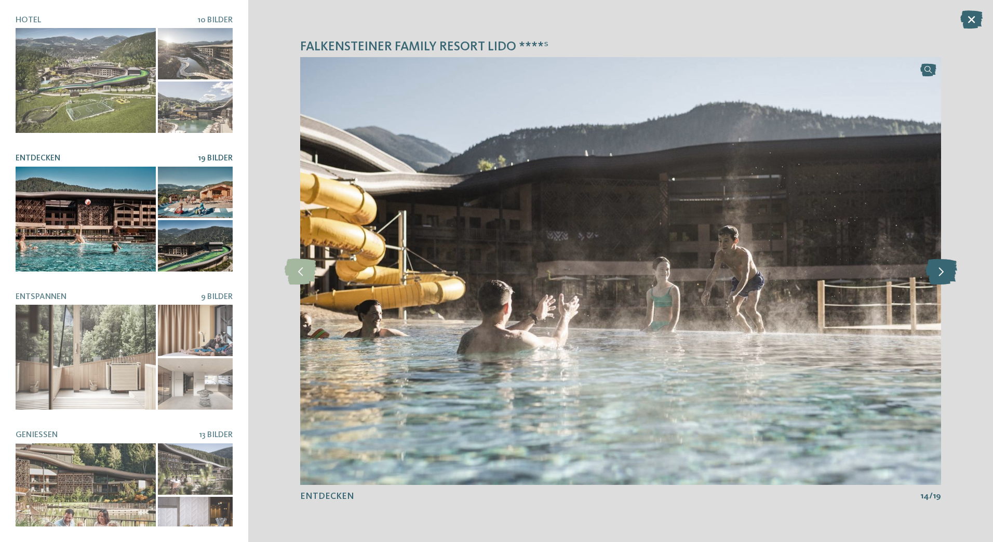
click at [946, 270] on icon at bounding box center [942, 271] width 32 height 26
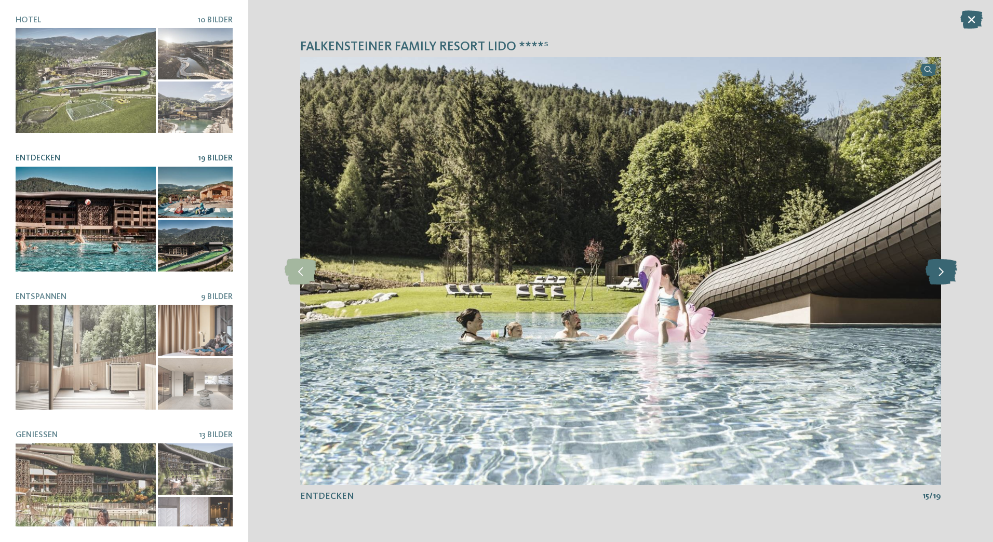
click at [946, 270] on icon at bounding box center [942, 271] width 32 height 26
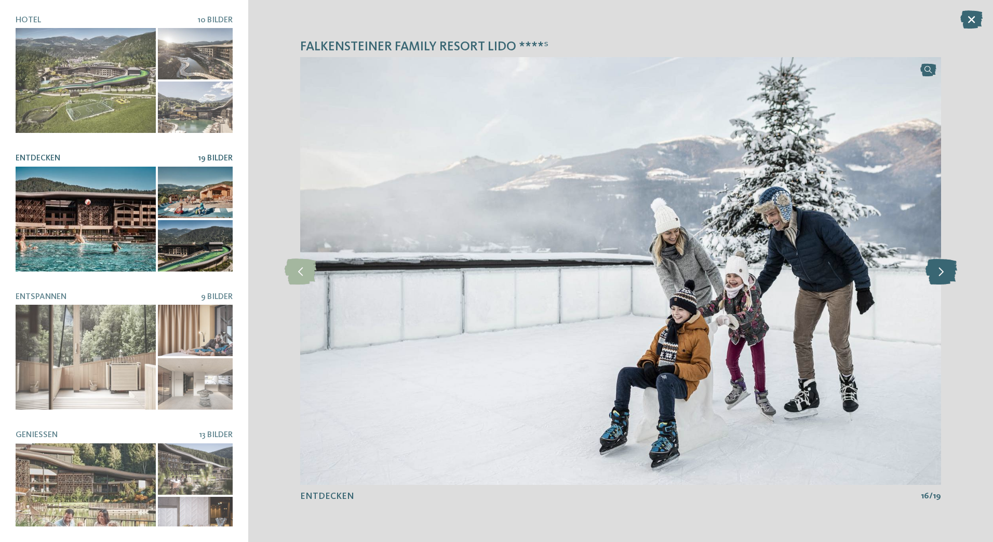
click at [946, 270] on icon at bounding box center [942, 271] width 32 height 26
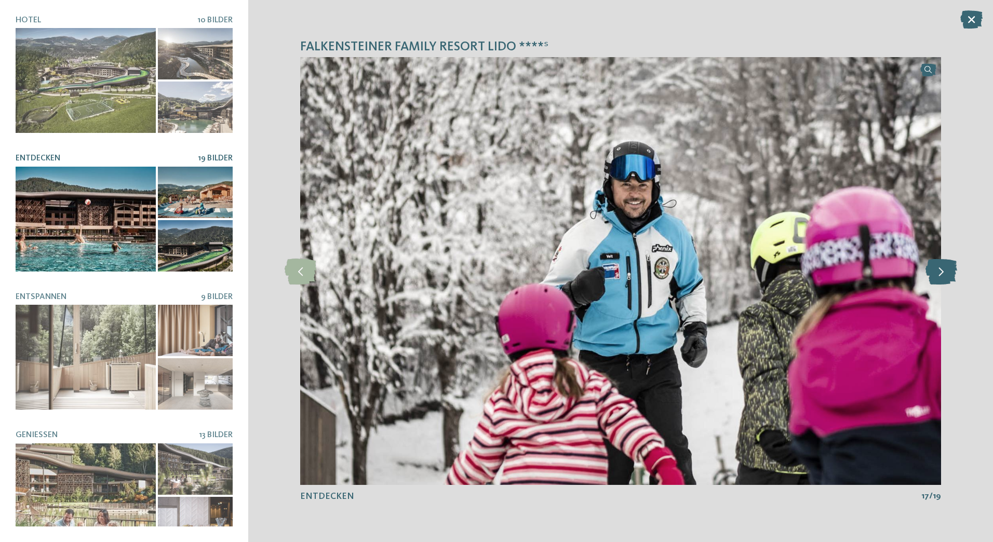
click at [946, 270] on icon at bounding box center [942, 271] width 32 height 26
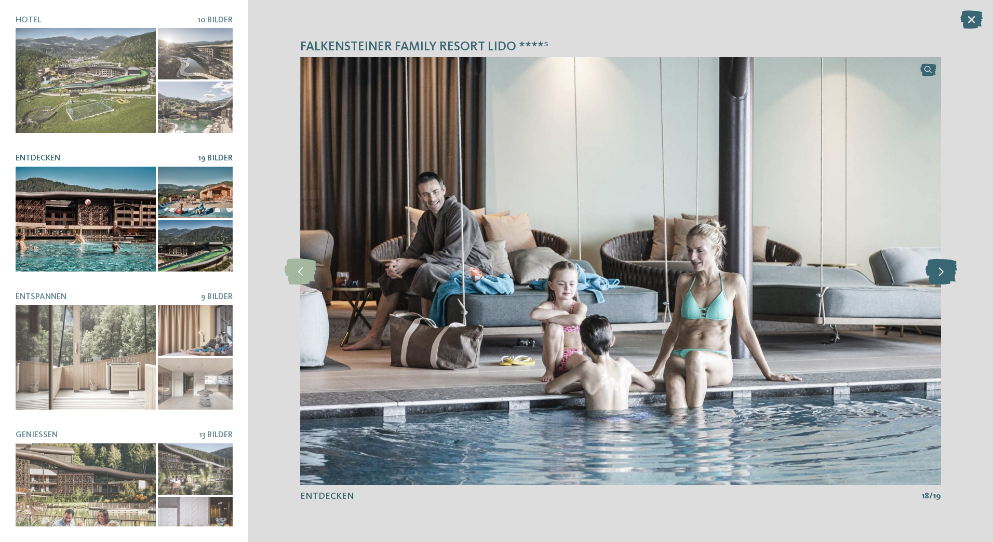
click at [946, 270] on icon at bounding box center [942, 271] width 32 height 26
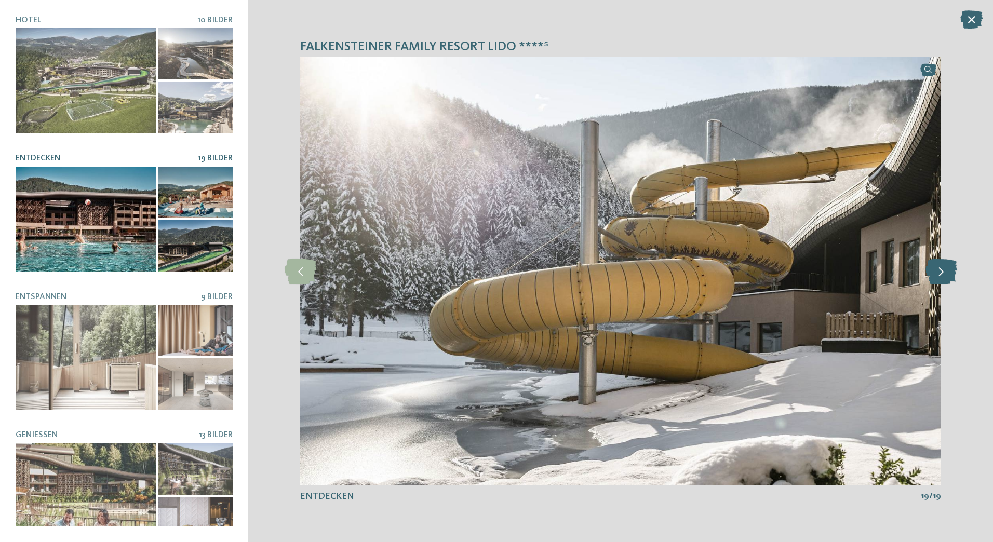
click at [946, 270] on icon at bounding box center [942, 271] width 32 height 26
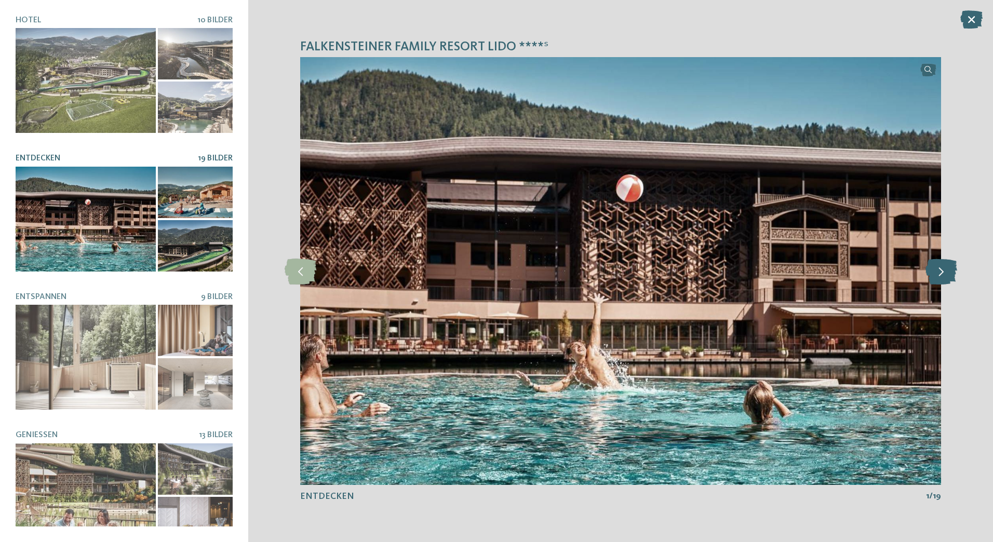
click at [946, 270] on icon at bounding box center [942, 271] width 32 height 26
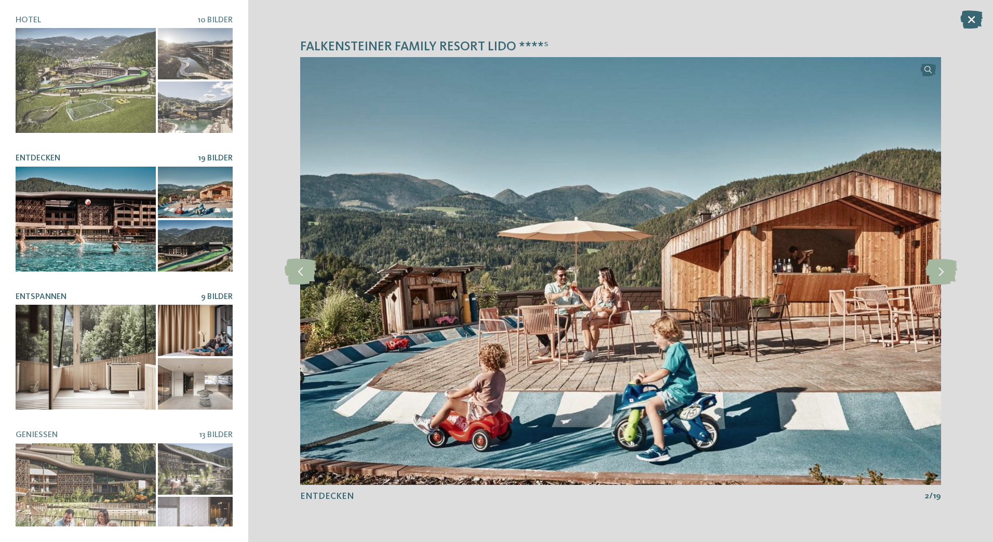
click at [79, 341] on div at bounding box center [86, 357] width 140 height 105
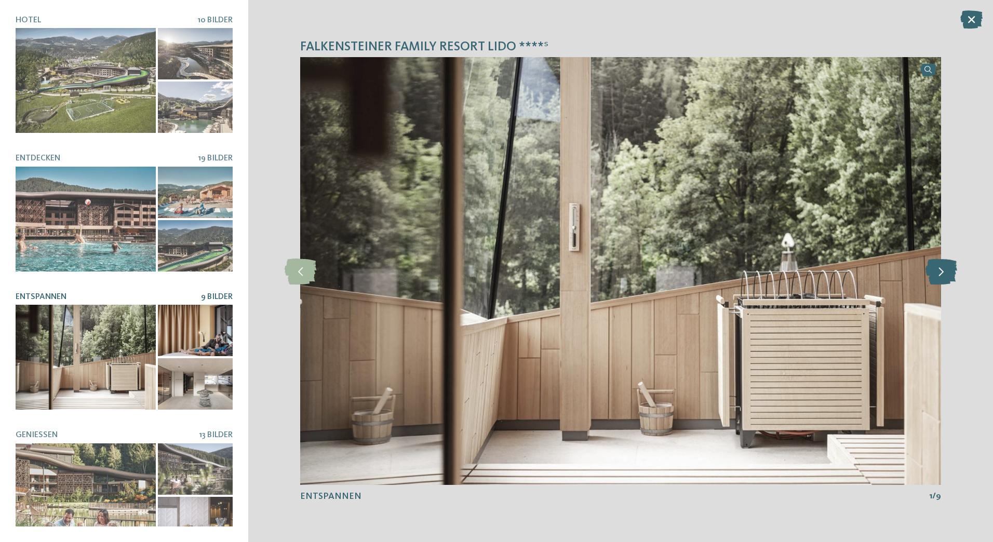
click at [941, 272] on icon at bounding box center [942, 271] width 32 height 26
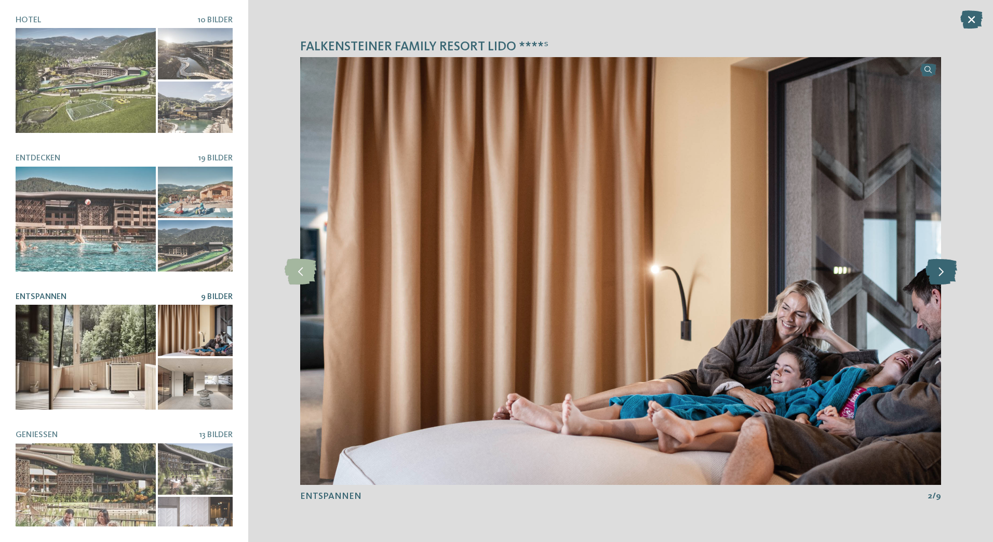
click at [941, 272] on icon at bounding box center [942, 271] width 32 height 26
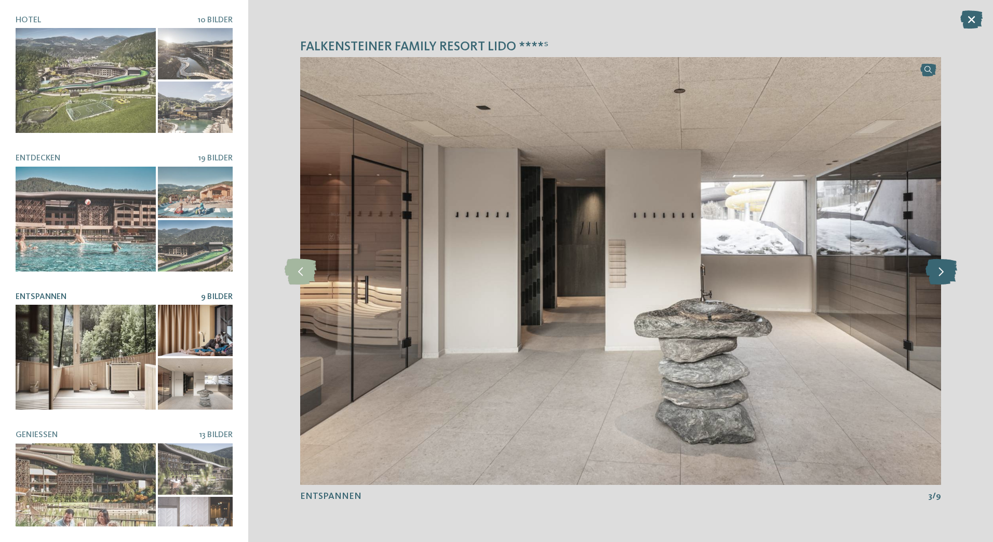
click at [941, 272] on icon at bounding box center [942, 271] width 32 height 26
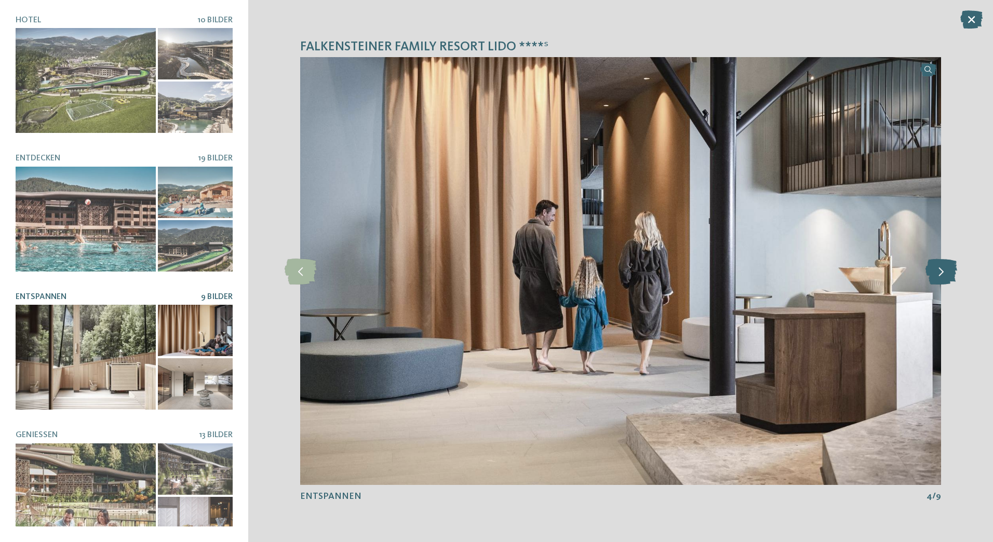
click at [941, 272] on icon at bounding box center [942, 271] width 32 height 26
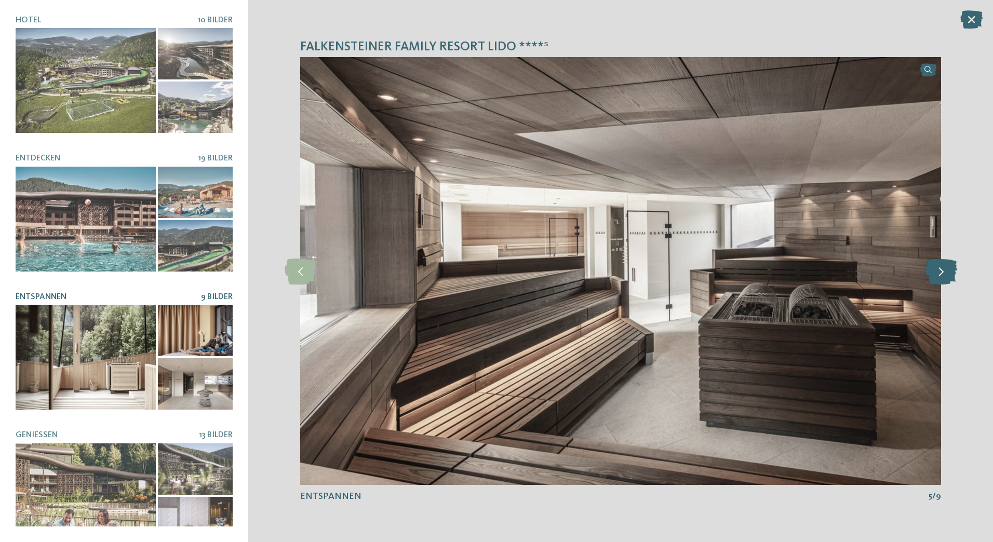
click at [941, 272] on icon at bounding box center [942, 271] width 32 height 26
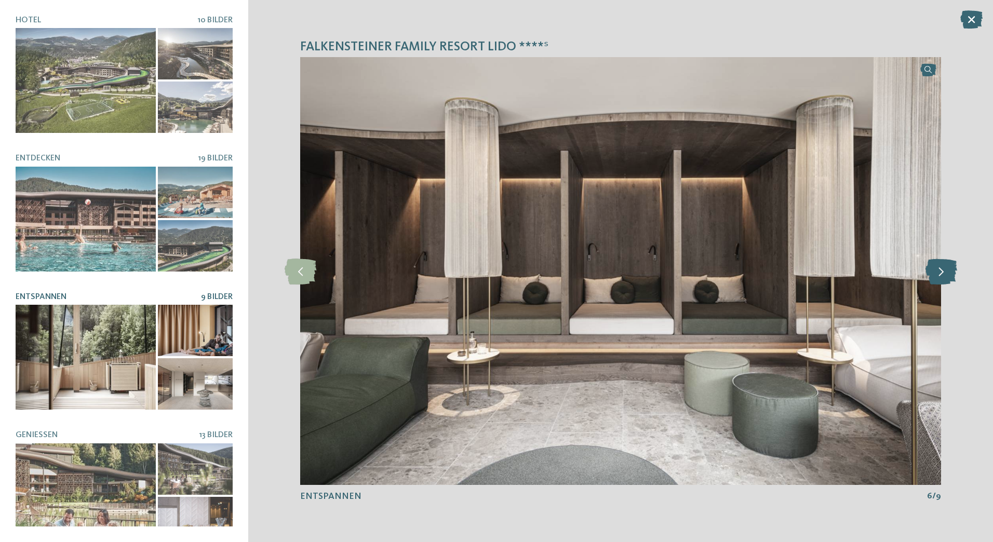
click at [941, 272] on icon at bounding box center [942, 271] width 32 height 26
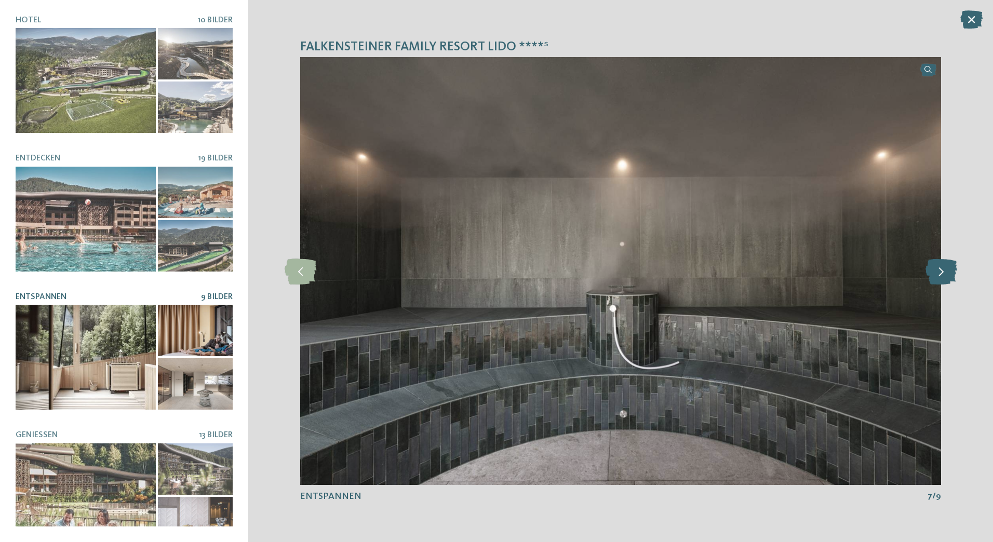
click at [941, 272] on icon at bounding box center [942, 271] width 32 height 26
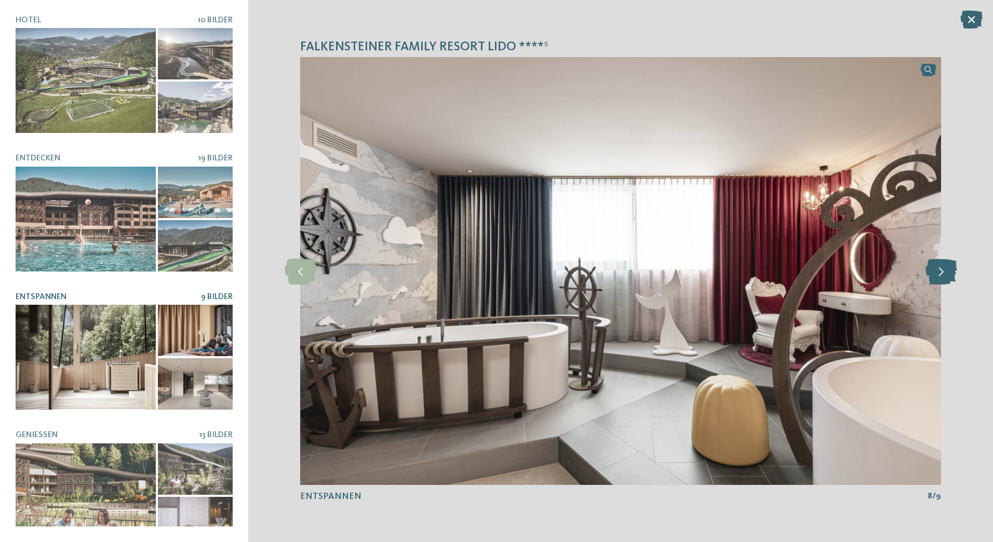
click at [941, 272] on icon at bounding box center [942, 271] width 32 height 26
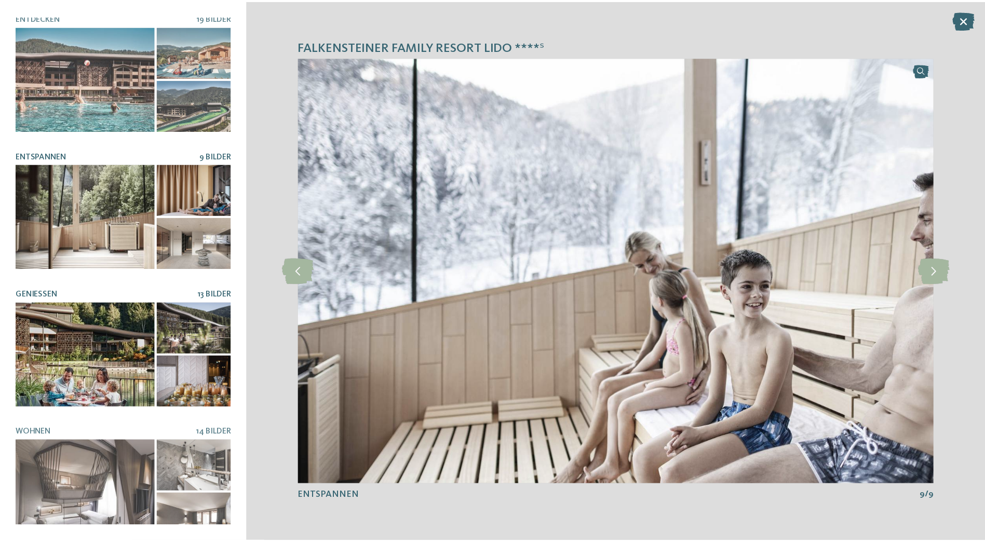
scroll to position [147, 0]
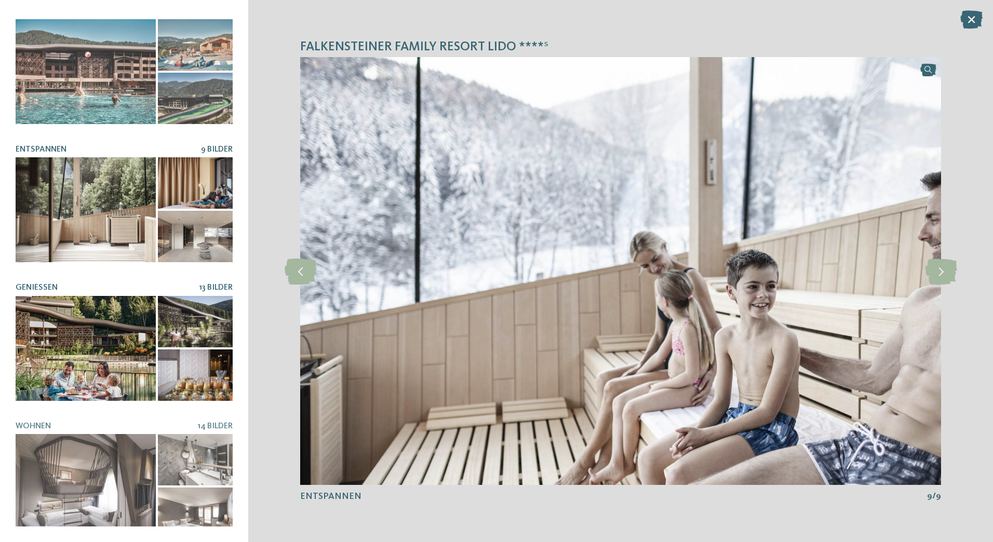
click at [144, 337] on div at bounding box center [86, 348] width 140 height 105
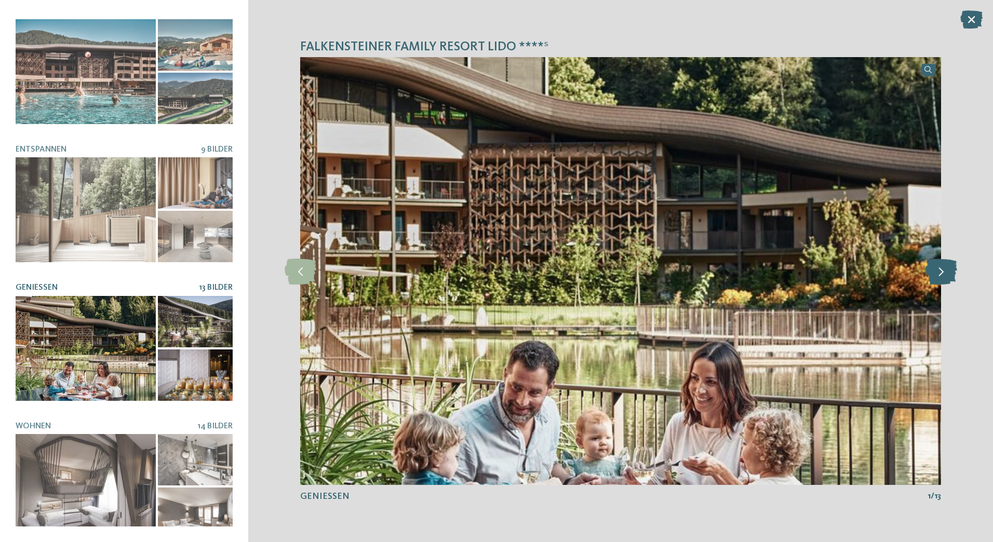
click at [943, 274] on icon at bounding box center [942, 271] width 32 height 26
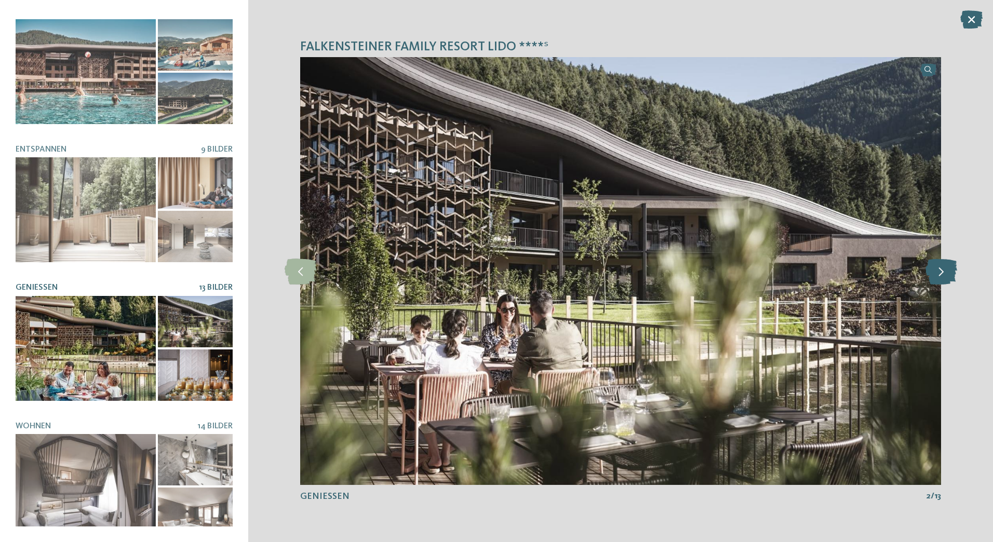
click at [943, 274] on icon at bounding box center [942, 271] width 32 height 26
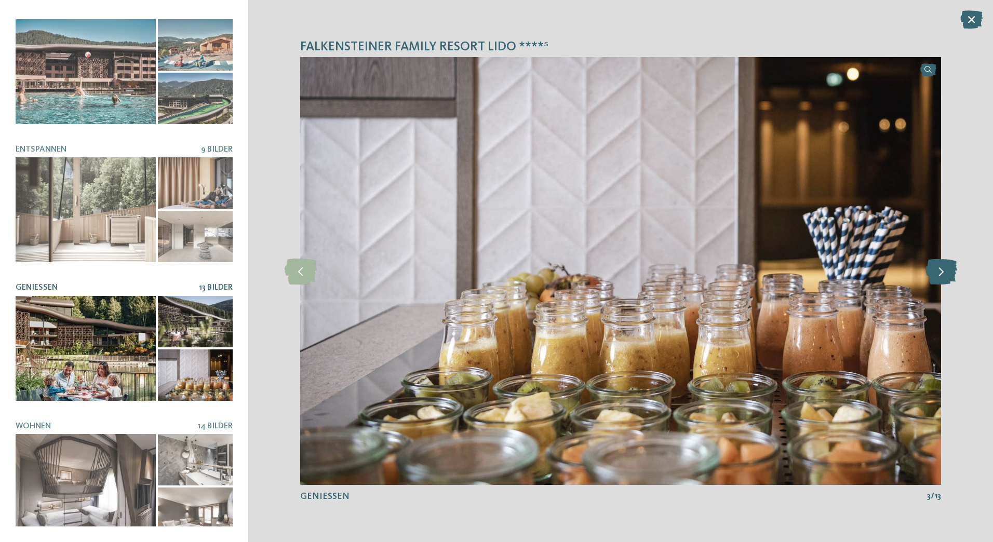
click at [943, 274] on icon at bounding box center [942, 271] width 32 height 26
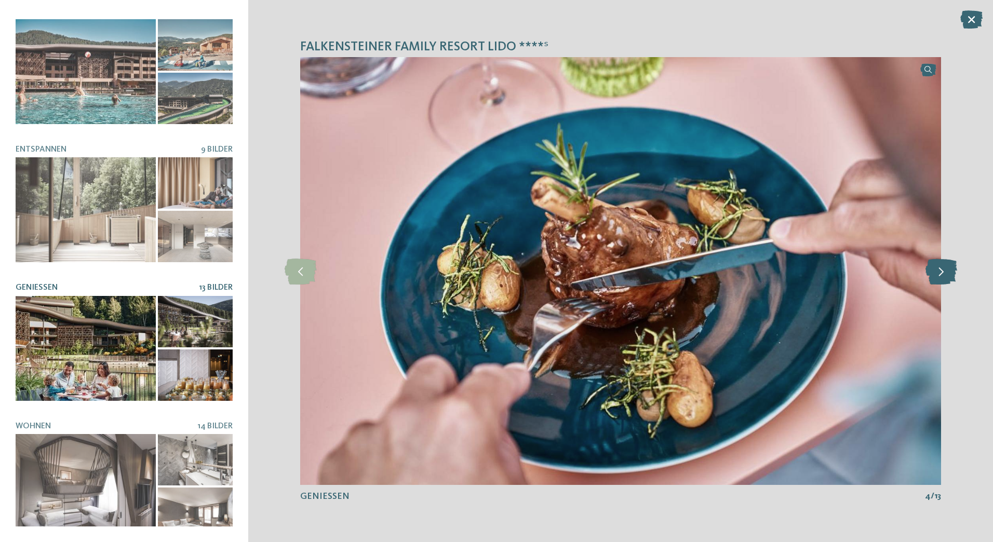
click at [943, 274] on icon at bounding box center [942, 271] width 32 height 26
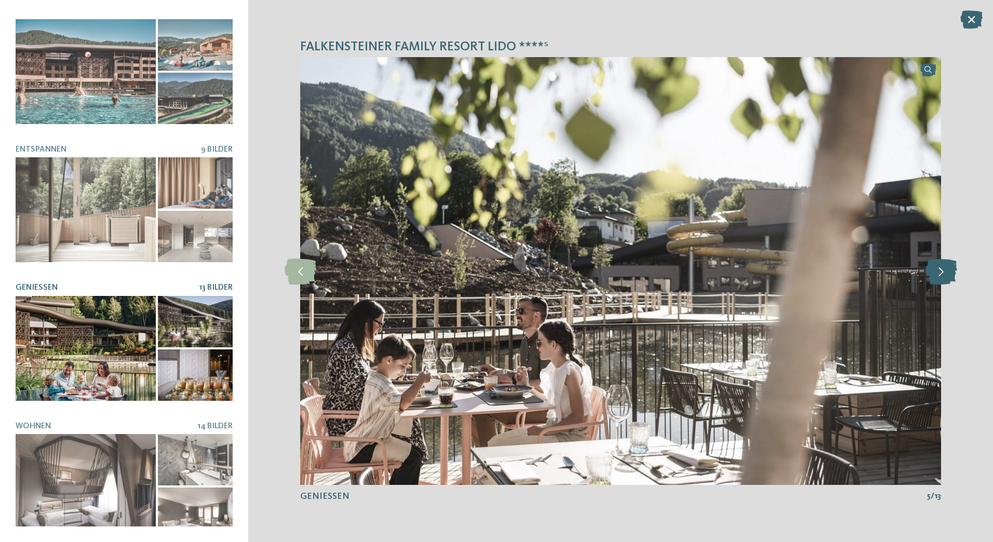
click at [943, 274] on icon at bounding box center [942, 271] width 32 height 26
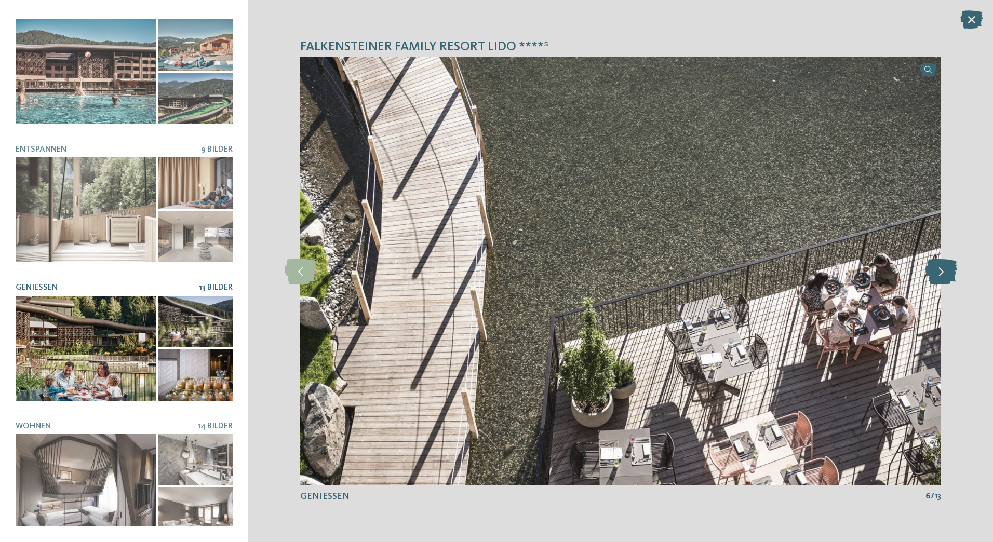
click at [943, 274] on icon at bounding box center [942, 271] width 32 height 26
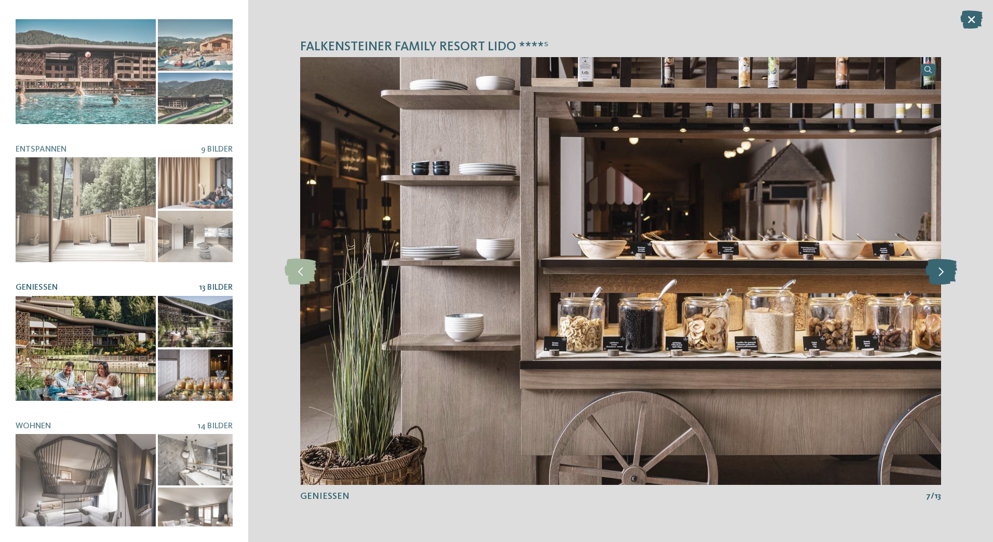
click at [943, 274] on icon at bounding box center [942, 271] width 32 height 26
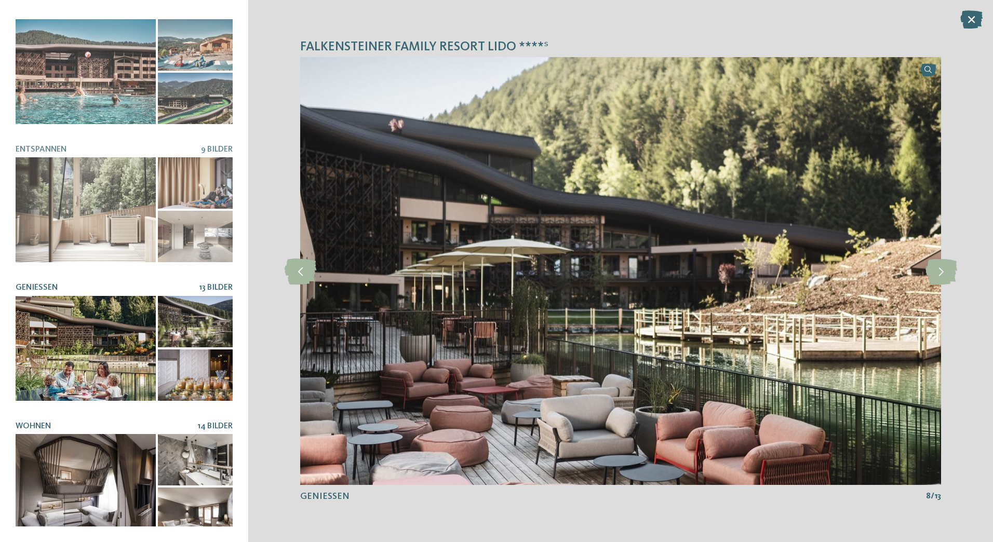
drag, startPoint x: 118, startPoint y: 476, endPoint x: 205, endPoint y: 443, distance: 92.2
click at [119, 476] on div at bounding box center [86, 486] width 140 height 105
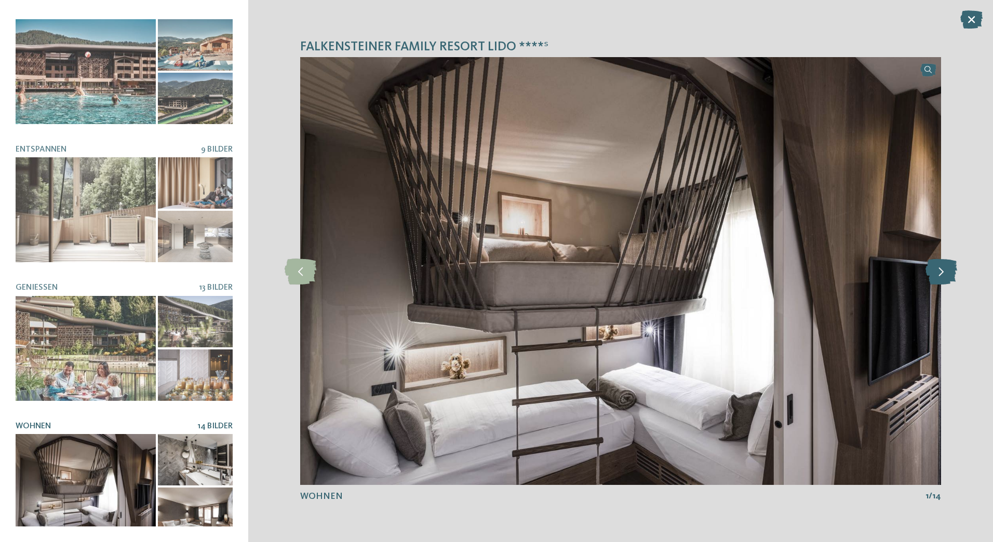
click at [944, 270] on icon at bounding box center [942, 271] width 32 height 26
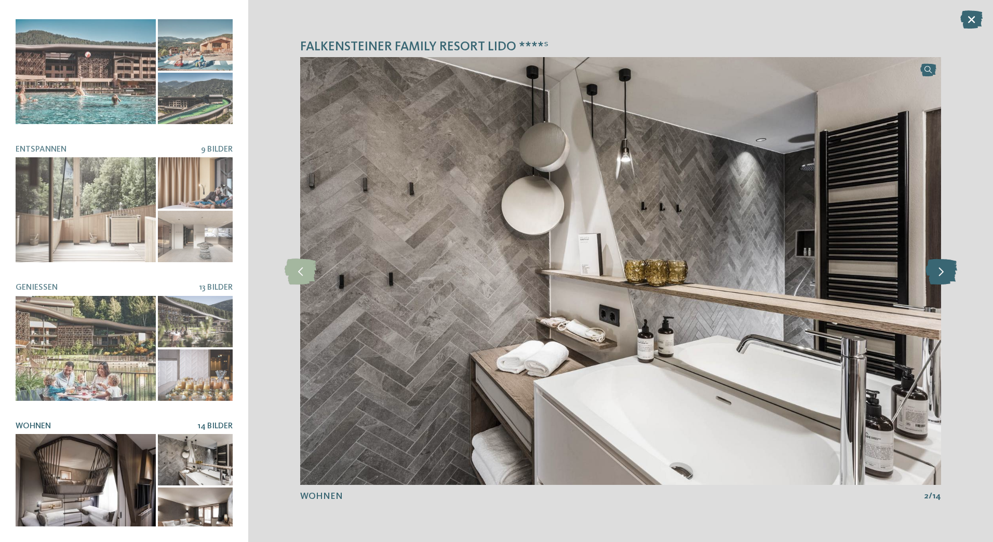
click at [944, 270] on icon at bounding box center [942, 271] width 32 height 26
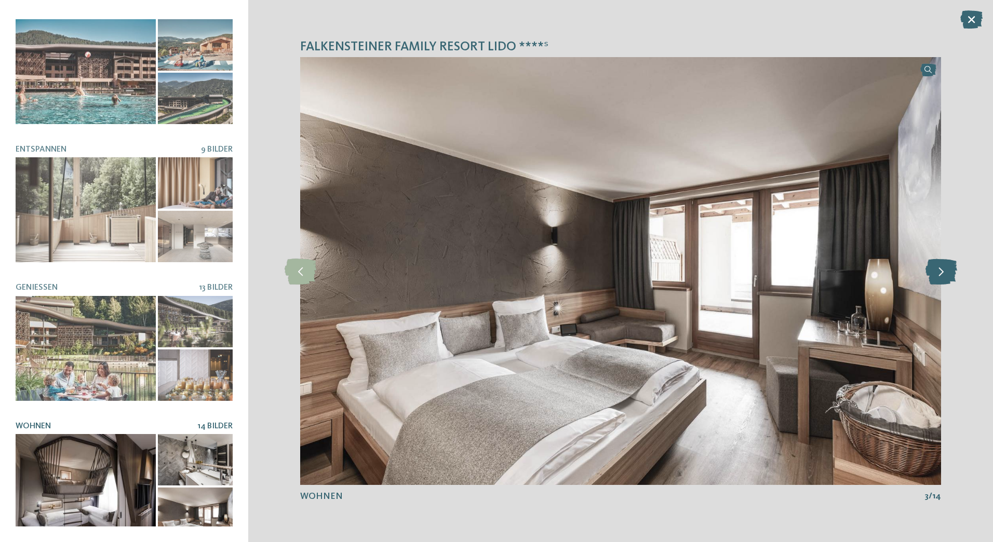
click at [944, 270] on icon at bounding box center [942, 271] width 32 height 26
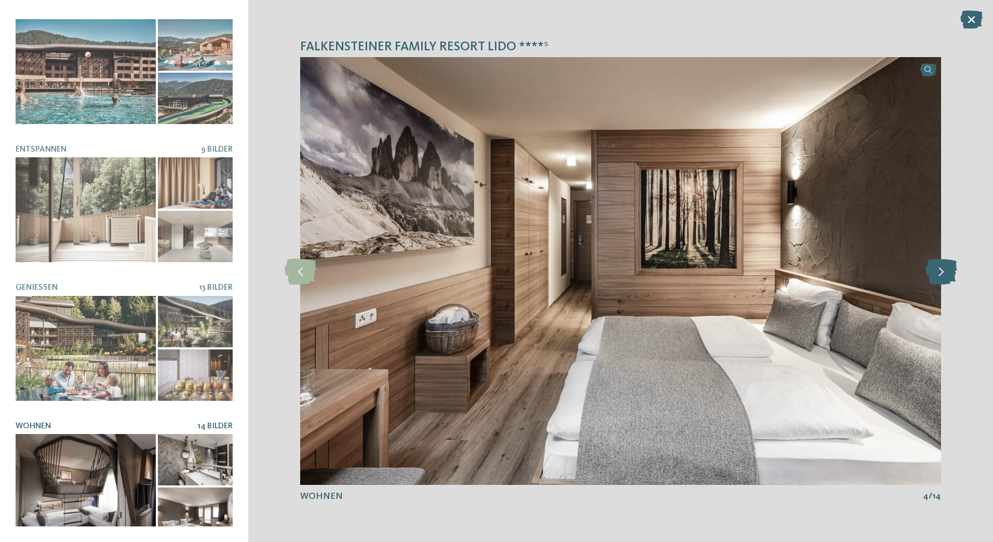
click at [944, 270] on icon at bounding box center [942, 271] width 32 height 26
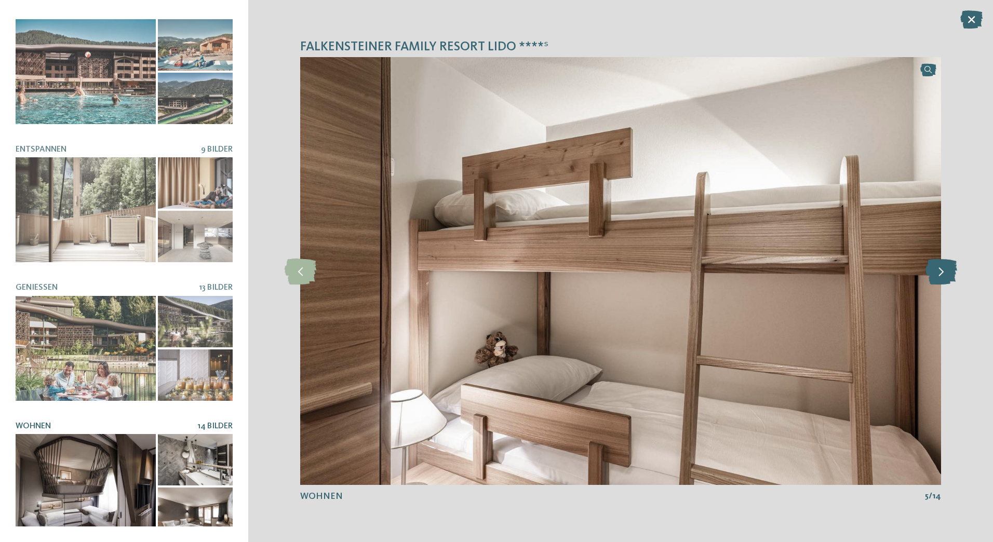
click at [944, 270] on icon at bounding box center [942, 271] width 32 height 26
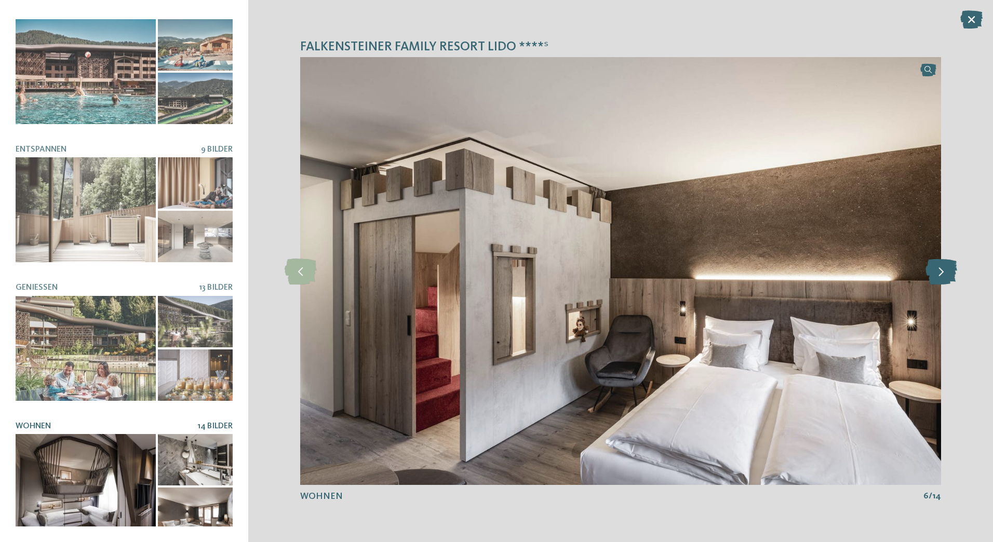
click at [944, 270] on icon at bounding box center [942, 271] width 32 height 26
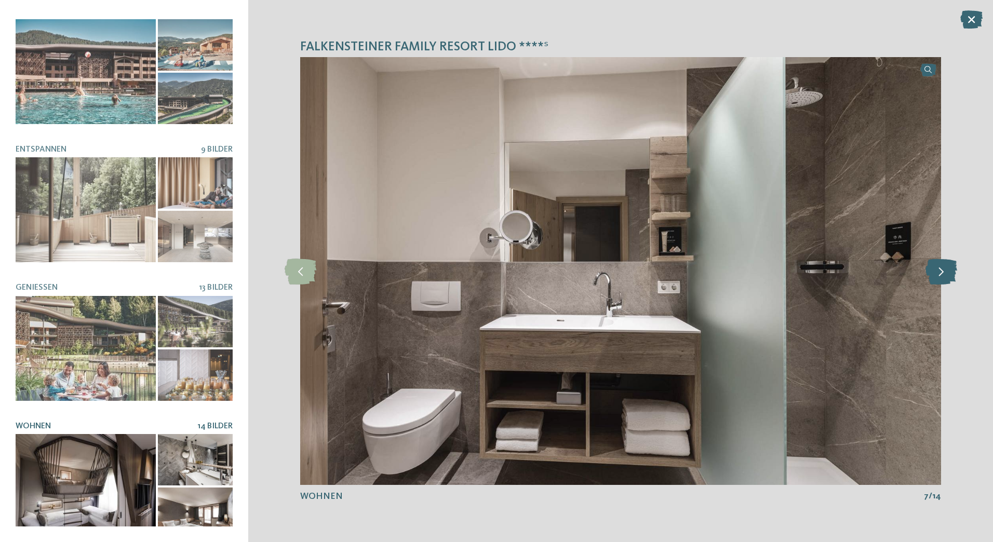
click at [944, 270] on icon at bounding box center [942, 271] width 32 height 26
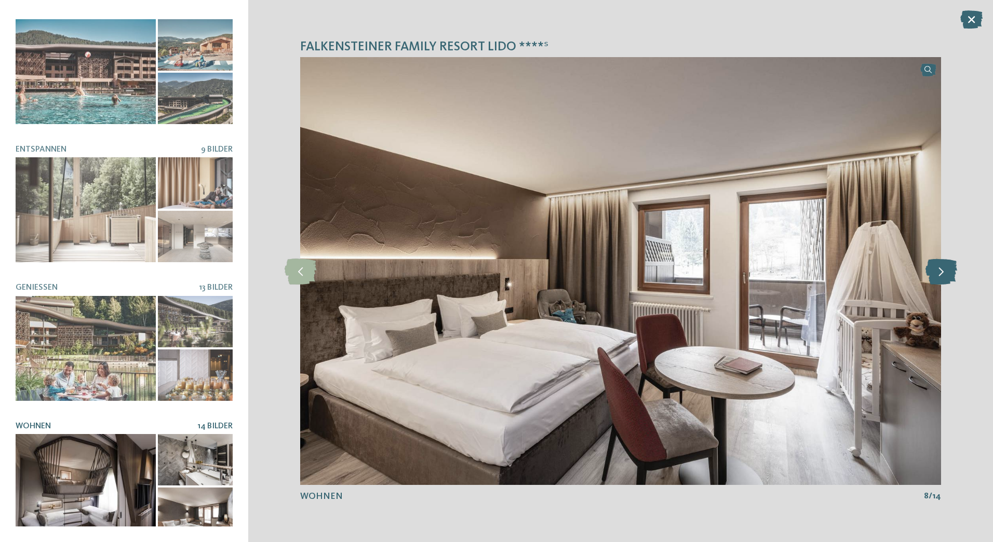
click at [944, 270] on icon at bounding box center [942, 271] width 32 height 26
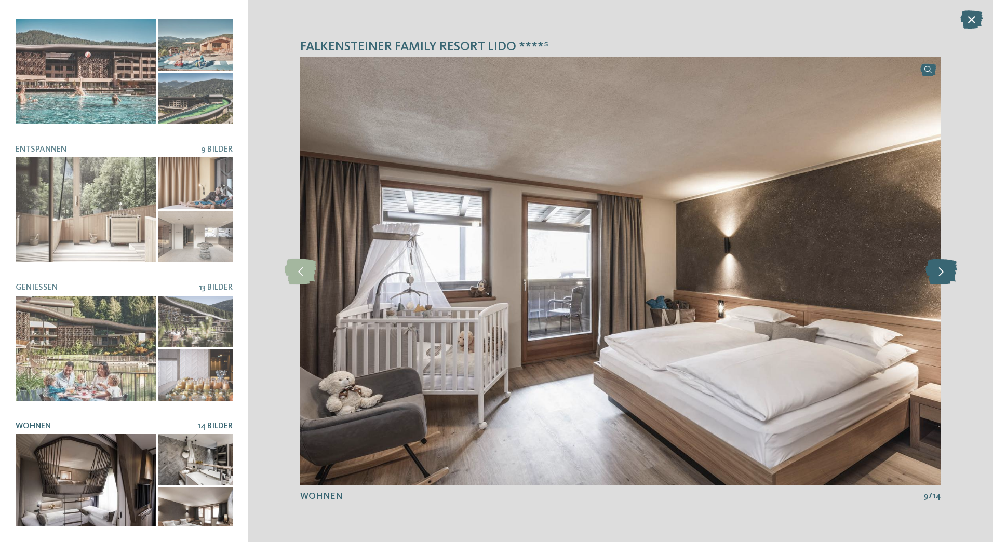
click at [944, 270] on icon at bounding box center [942, 271] width 32 height 26
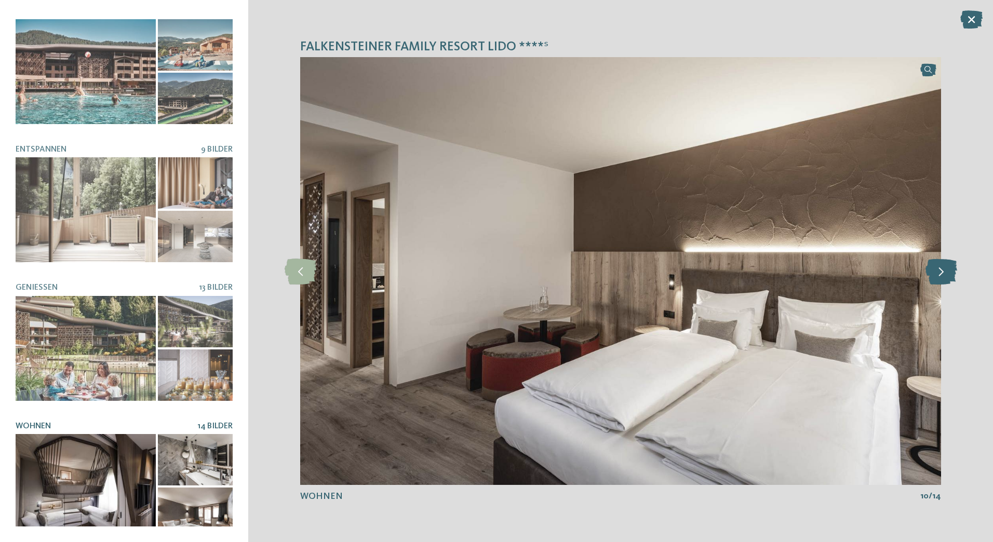
click at [944, 270] on icon at bounding box center [942, 271] width 32 height 26
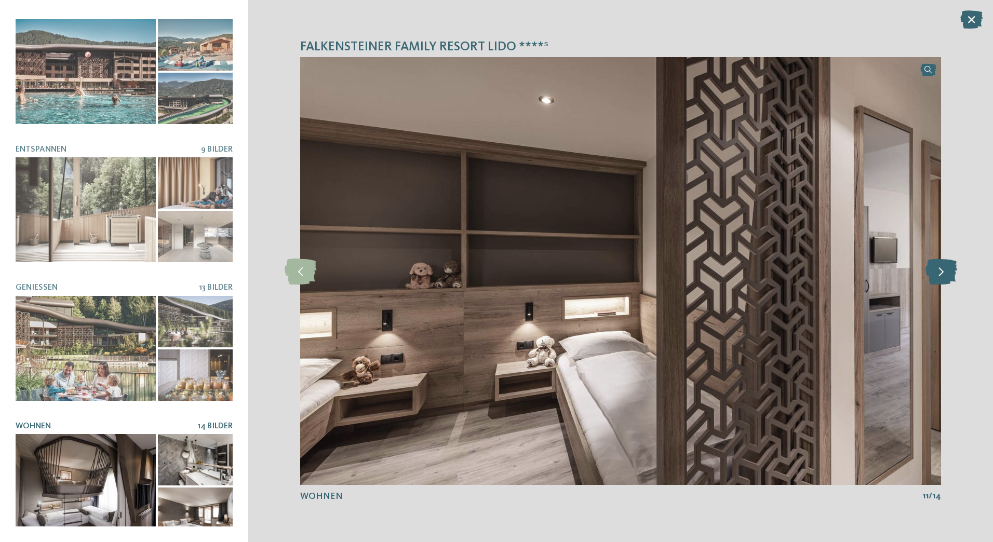
click at [944, 270] on icon at bounding box center [942, 271] width 32 height 26
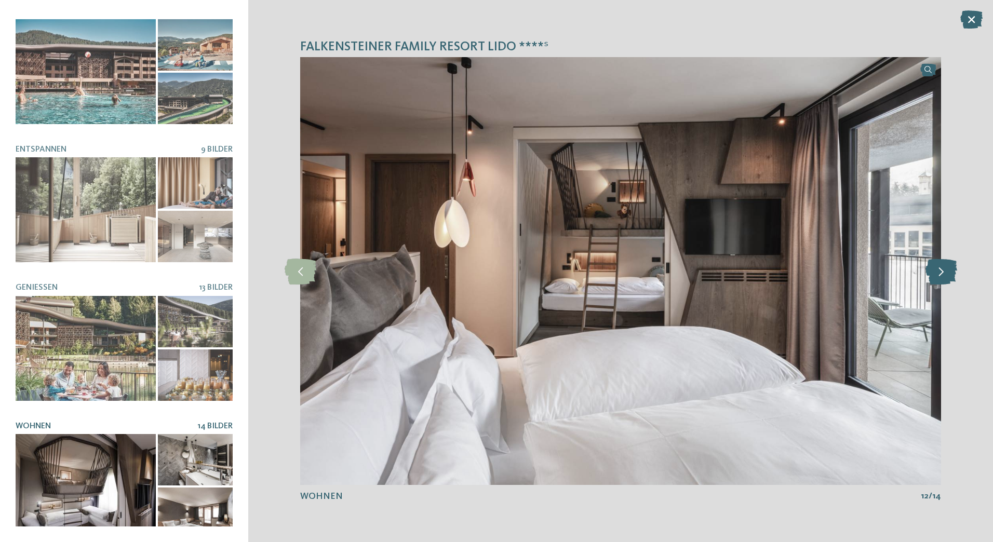
click at [944, 270] on icon at bounding box center [942, 271] width 32 height 26
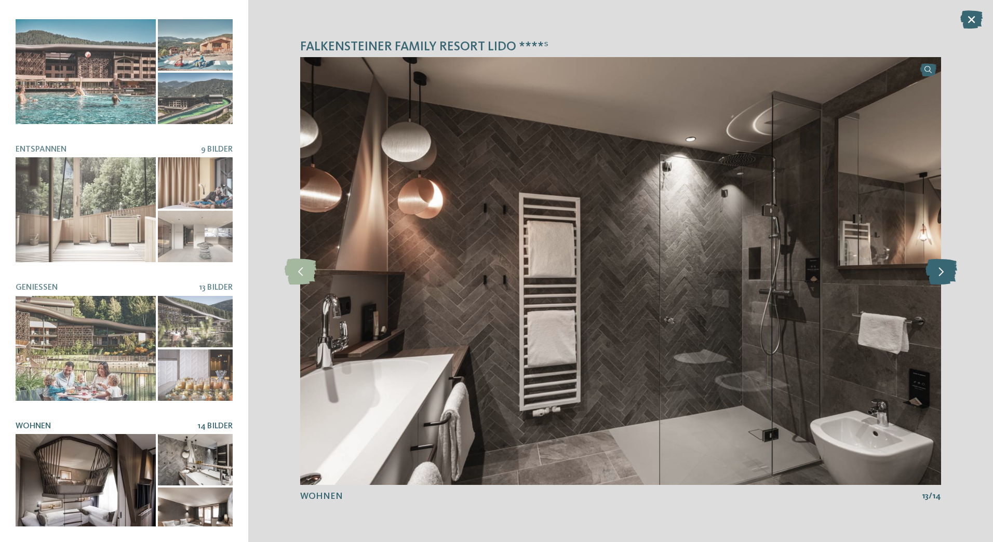
click at [944, 270] on icon at bounding box center [942, 271] width 32 height 26
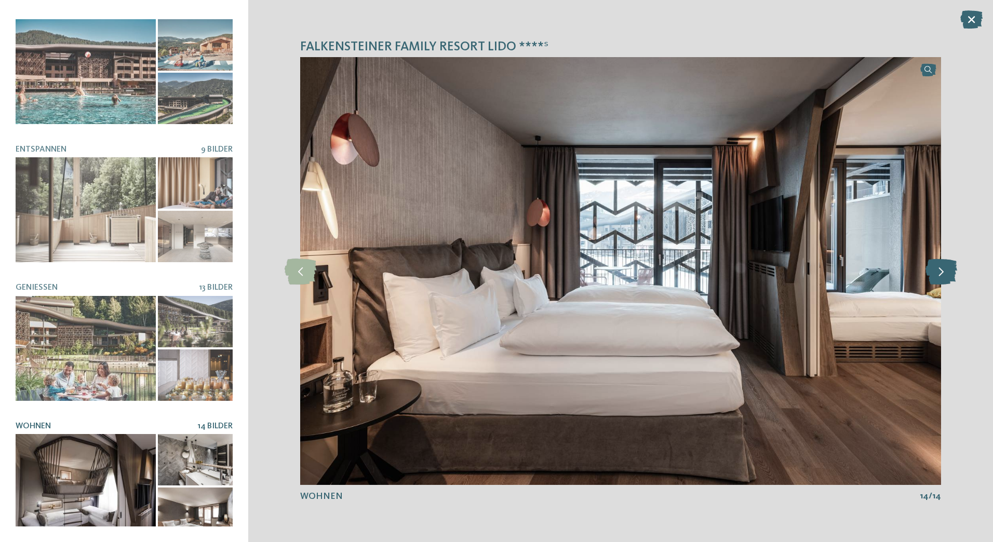
click at [944, 270] on icon at bounding box center [942, 271] width 32 height 26
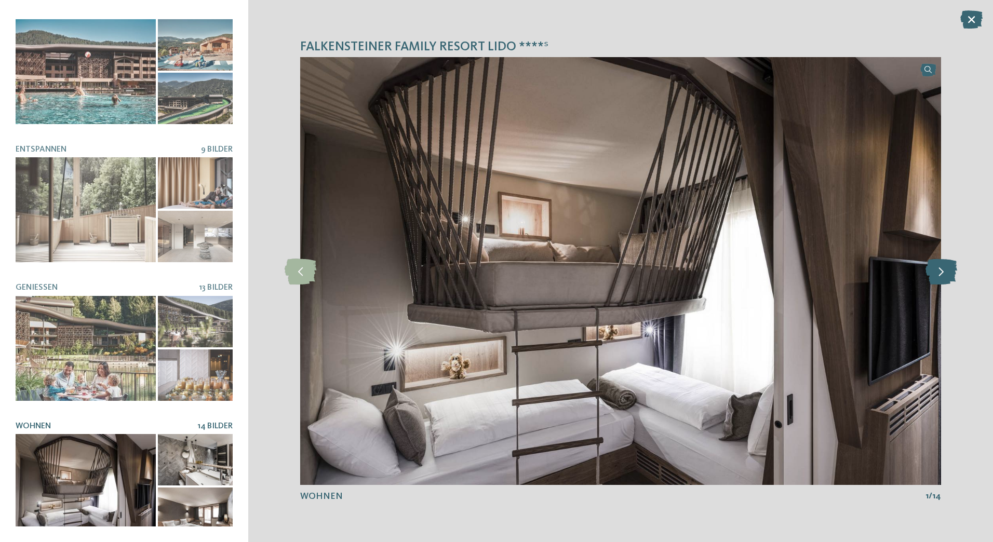
click at [944, 270] on icon at bounding box center [942, 271] width 32 height 26
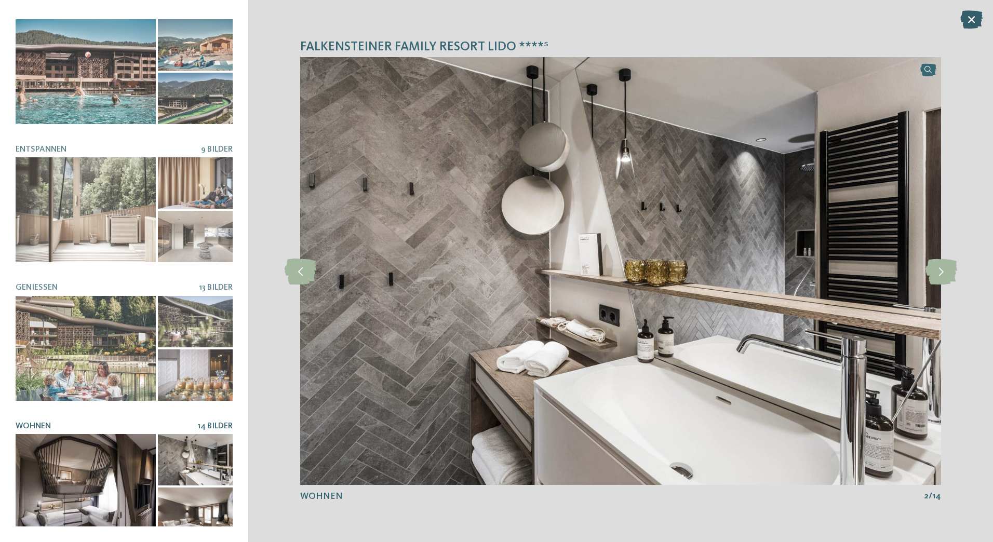
click at [969, 19] on icon at bounding box center [971, 19] width 22 height 18
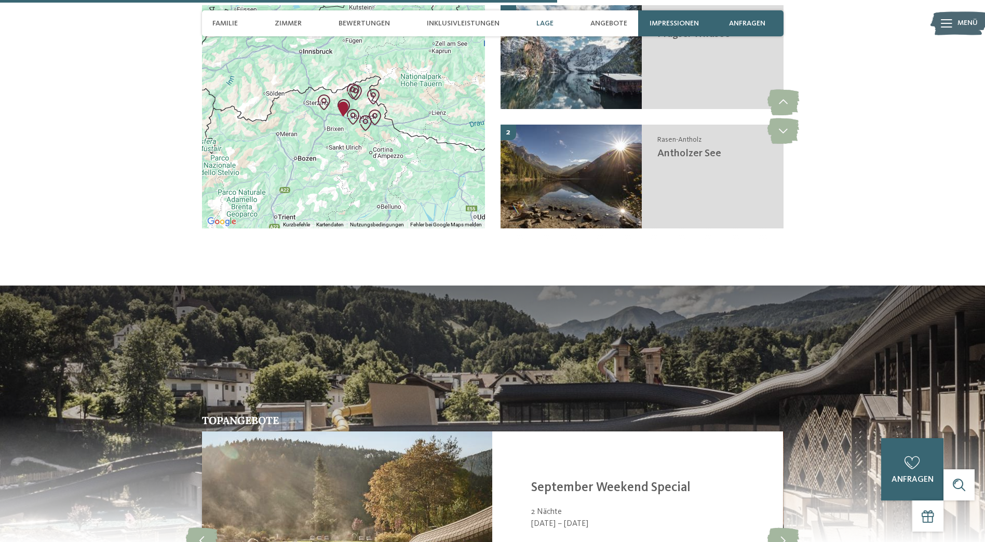
scroll to position [2034, 0]
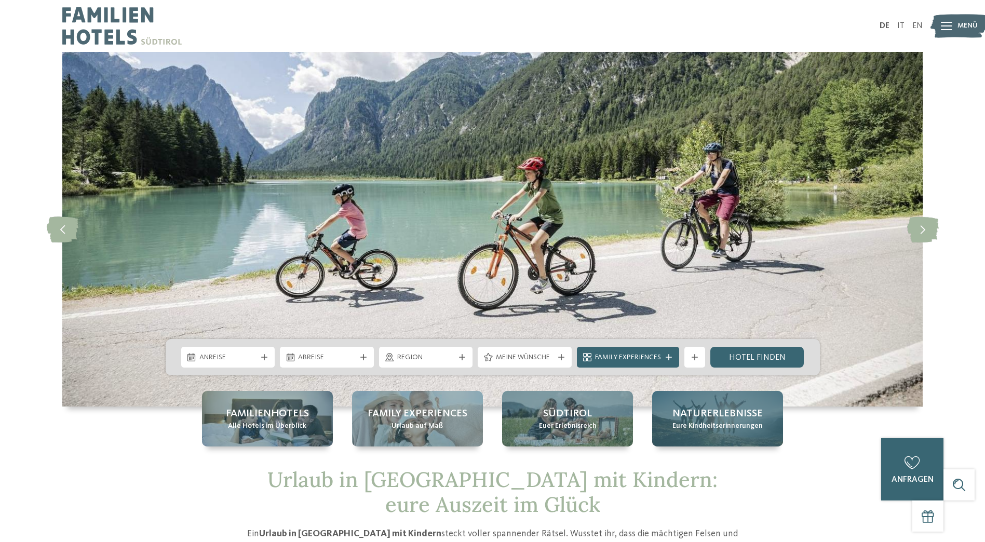
click at [739, 417] on span "Naturerlebnisse" at bounding box center [718, 414] width 90 height 15
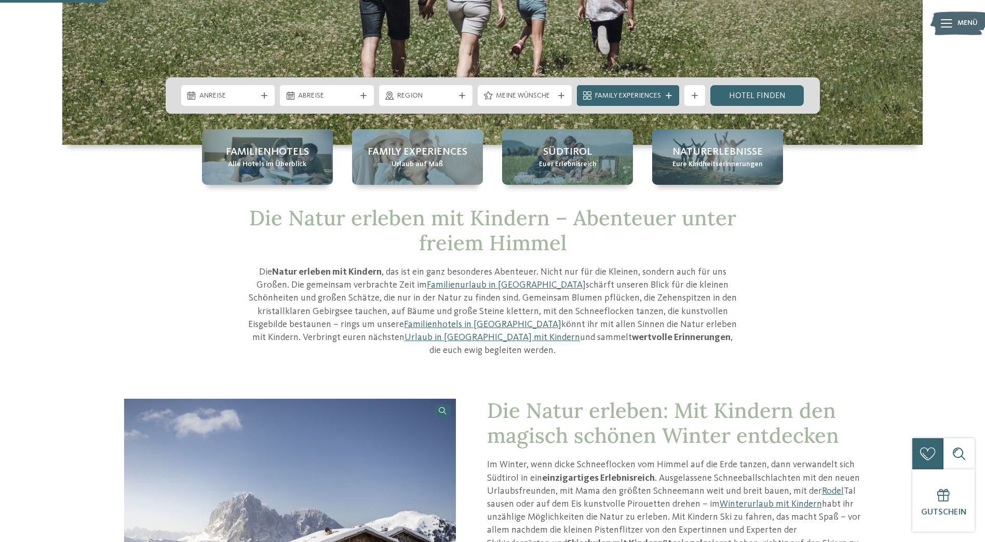
scroll to position [208, 0]
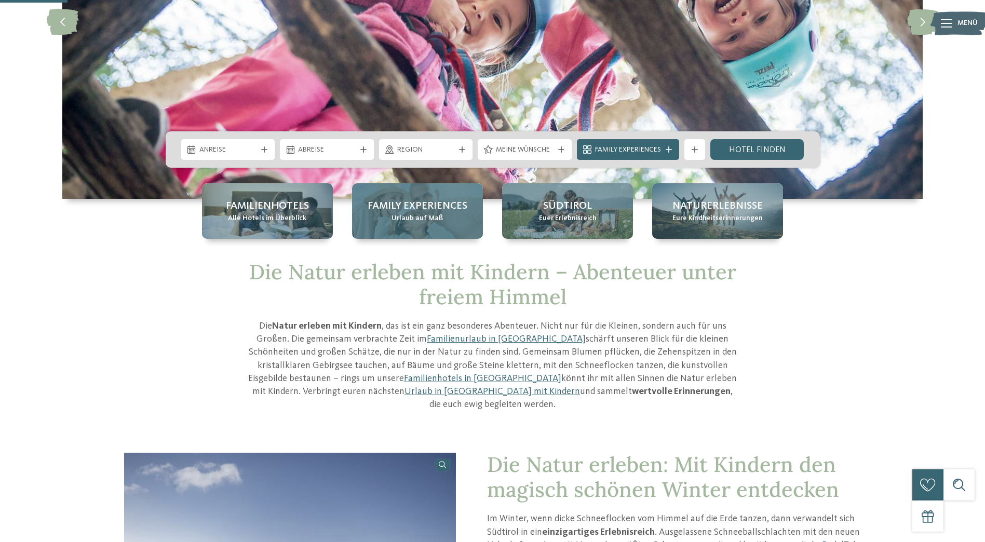
click at [422, 207] on span "Family Experiences" at bounding box center [418, 206] width 100 height 15
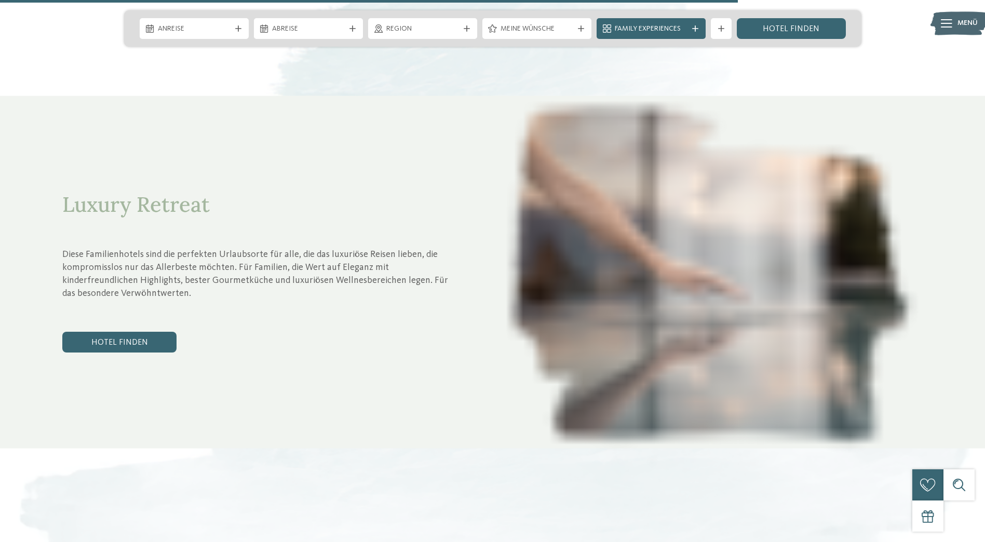
scroll to position [3636, 0]
